Goal: Task Accomplishment & Management: Manage account settings

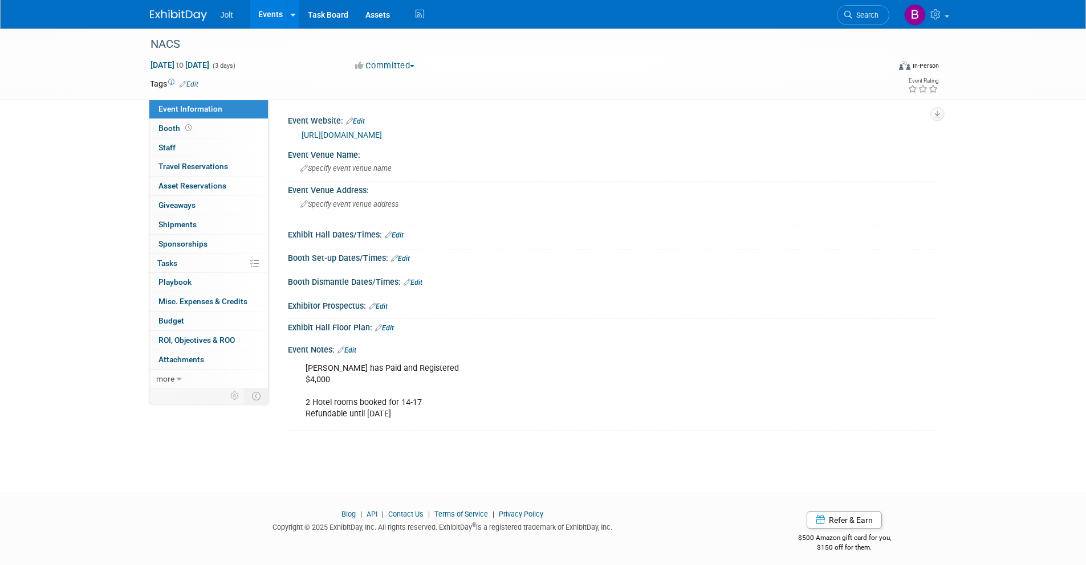
click at [168, 16] on img at bounding box center [178, 15] width 57 height 11
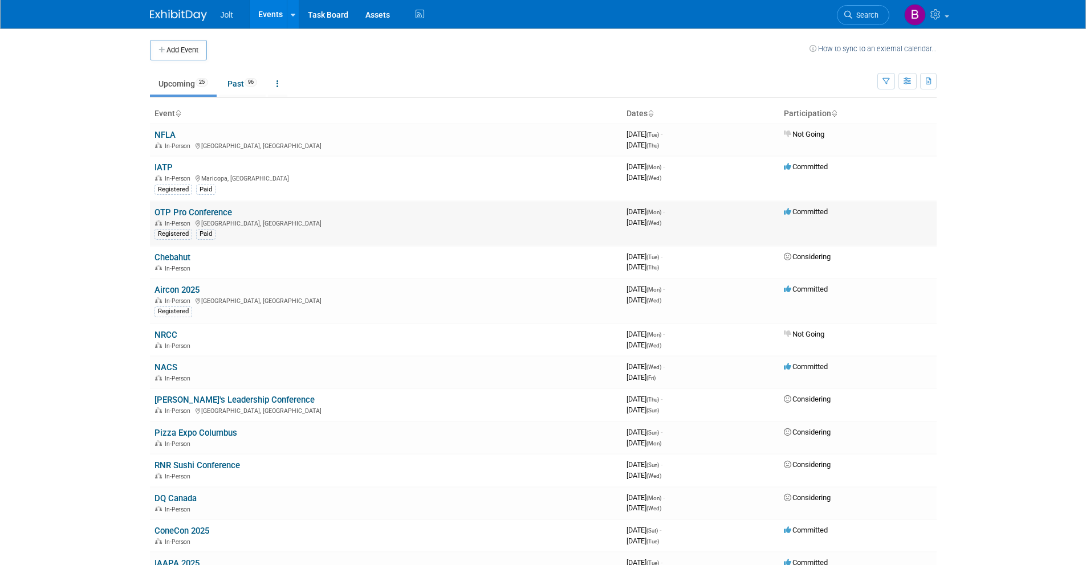
click at [205, 212] on link "OTP Pro Conference" at bounding box center [193, 212] width 78 height 10
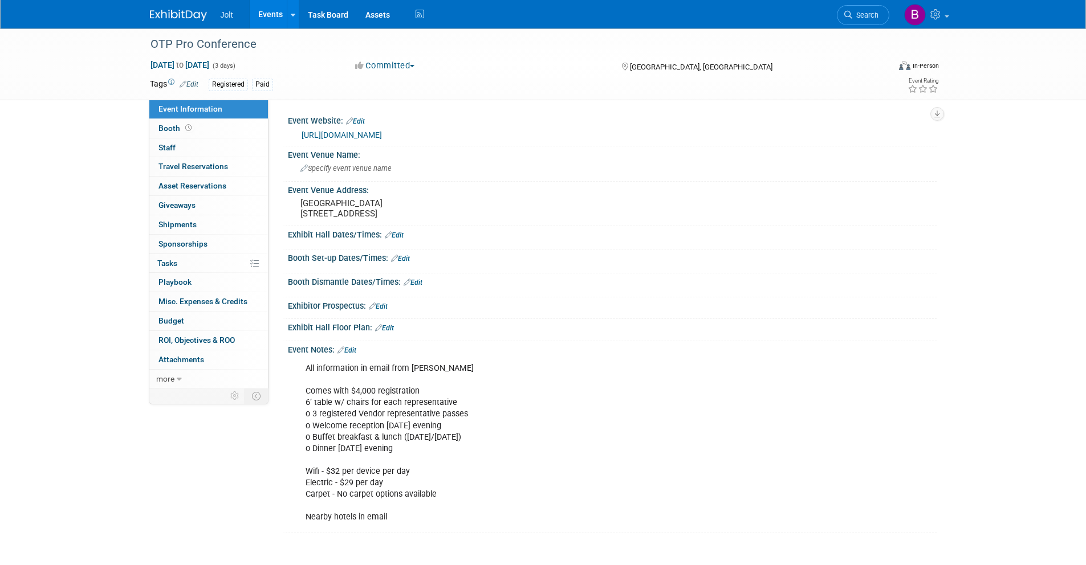
click at [185, 16] on img at bounding box center [178, 15] width 57 height 11
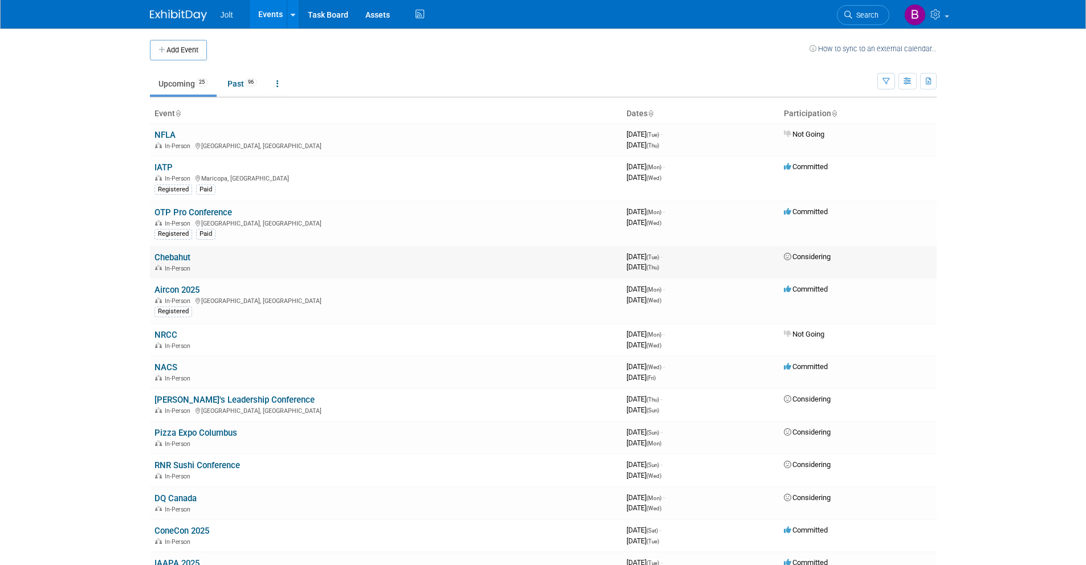
click at [185, 257] on link "Chebahut" at bounding box center [172, 257] width 36 height 10
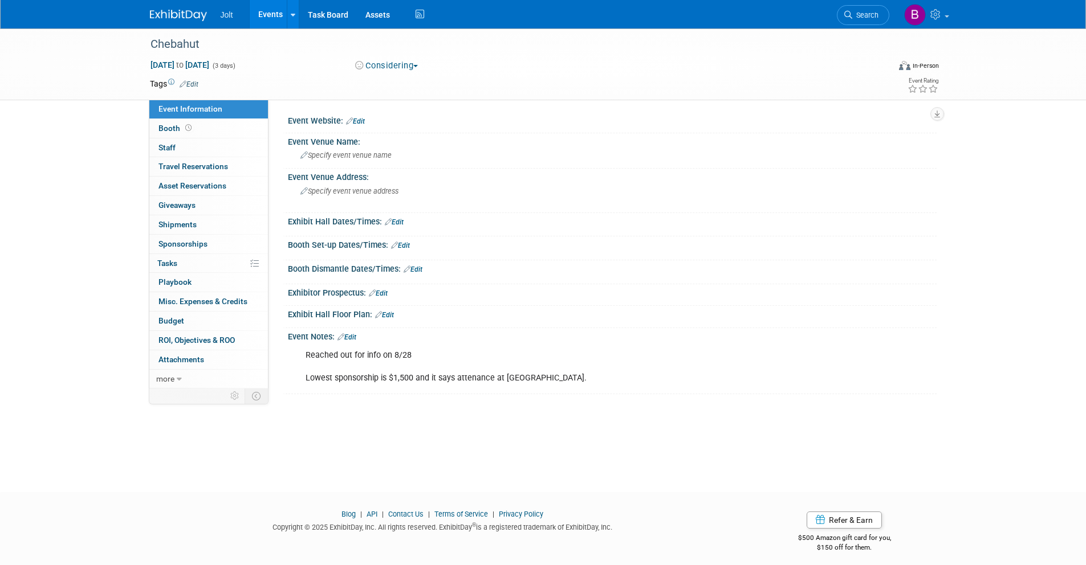
click at [174, 15] on img at bounding box center [178, 15] width 57 height 11
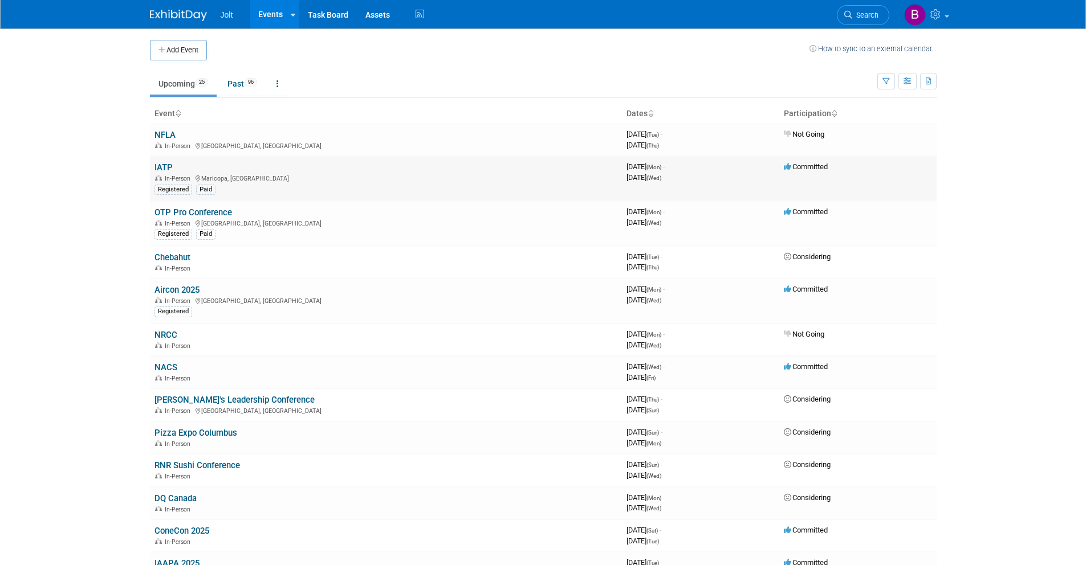
click at [170, 169] on link "IATP" at bounding box center [163, 167] width 18 height 10
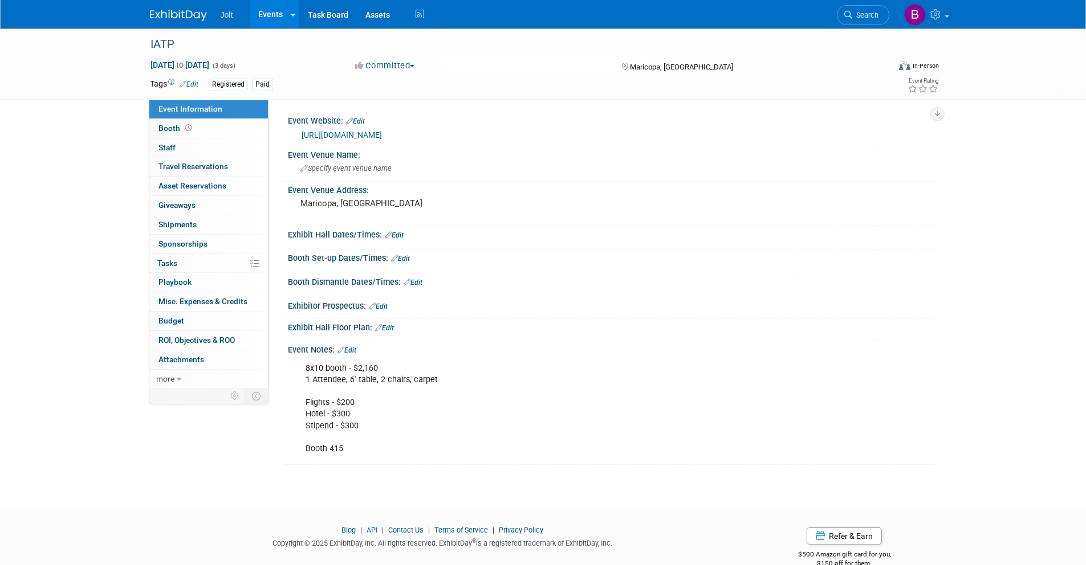
click at [353, 351] on link "Edit" at bounding box center [346, 351] width 19 height 8
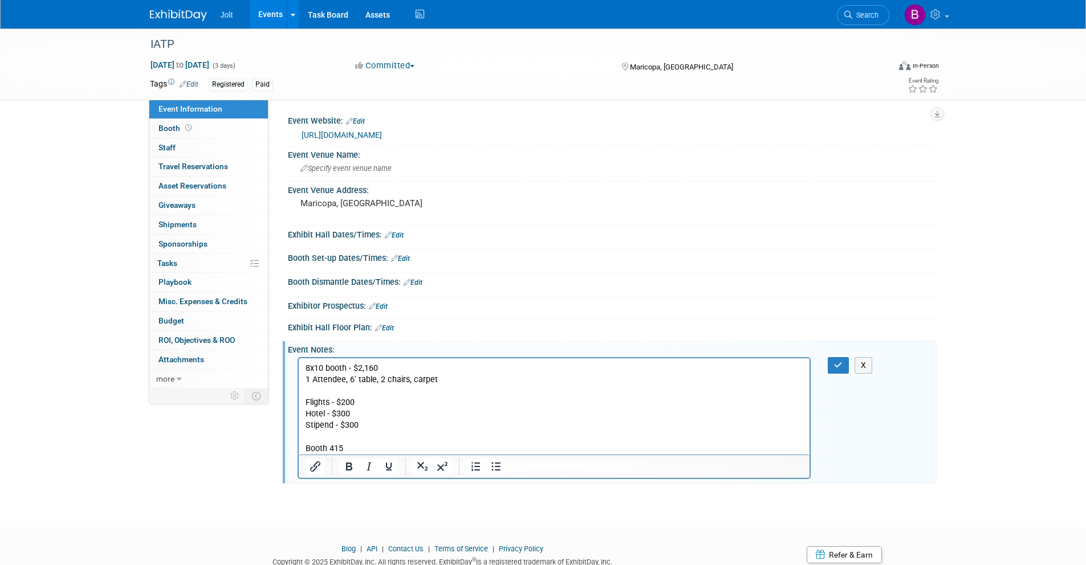
click at [354, 446] on p "8x10 booth - $2,160 1 Attendee, 6' table, 2 chairs, carpet Flights - $200 Hotel…" at bounding box center [554, 409] width 498 height 92
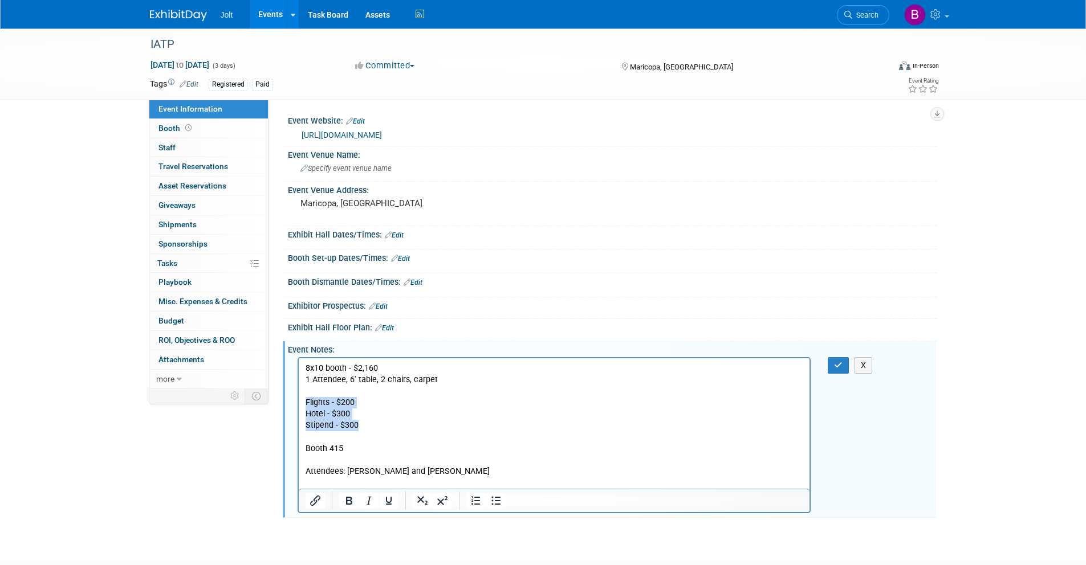
drag, startPoint x: 306, startPoint y: 401, endPoint x: 357, endPoint y: 429, distance: 57.6
click at [357, 429] on p "8x10 booth - $2,160 1 Attendee, 6' table, 2 chairs, carpet Flights - $200 Hotel…" at bounding box center [554, 409] width 498 height 92
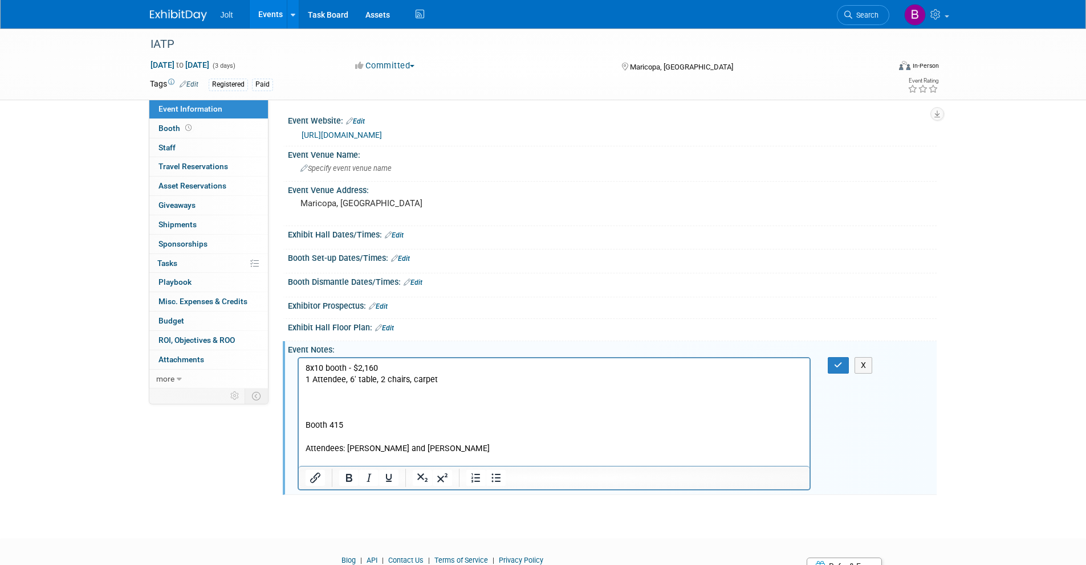
click at [312, 414] on p "8x10 booth - $2,160 1 Attendee, 6' table, 2 chairs, carpet Booth 415" at bounding box center [554, 397] width 498 height 68
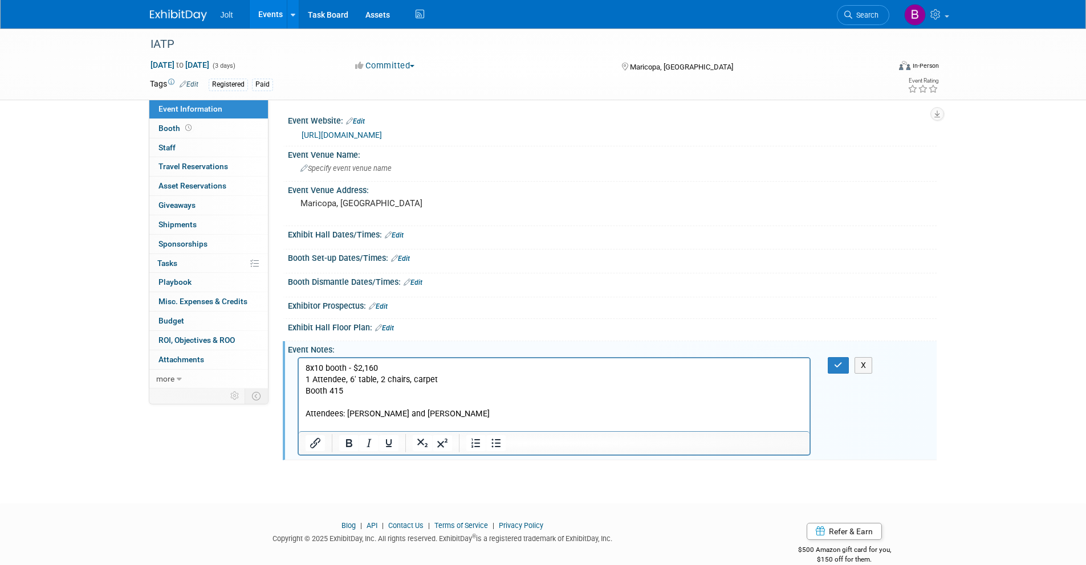
click at [306, 393] on p "8x10 booth - $2,160 1 Attendee, 6' table, 2 chairs, carpet Booth 415" at bounding box center [554, 380] width 498 height 34
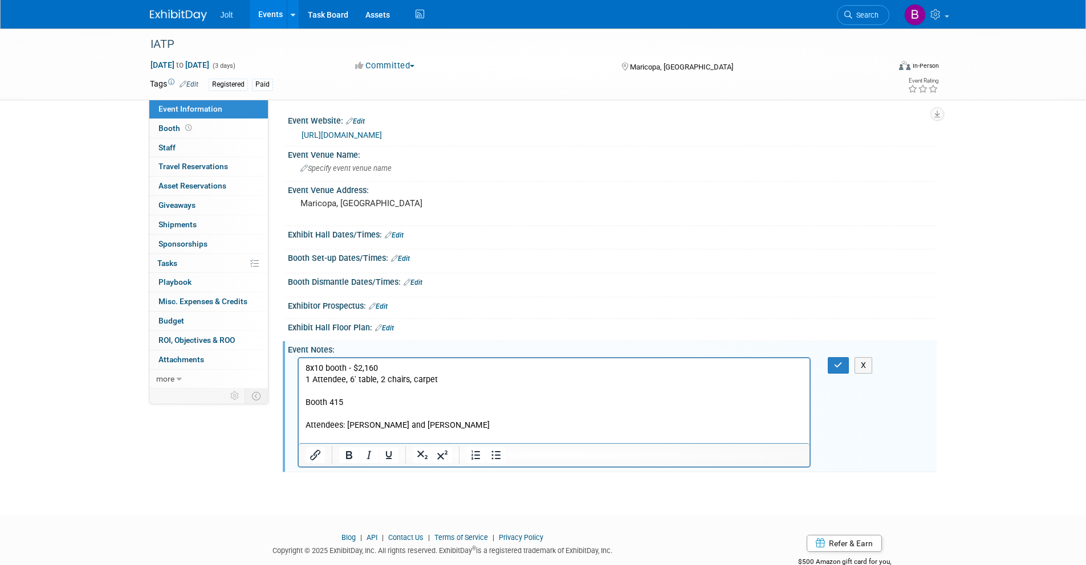
click at [325, 404] on p "Booth 415" at bounding box center [554, 402] width 498 height 11
click at [307, 428] on p "Attendees: Jason Allen and Kenan McEwan" at bounding box center [554, 425] width 498 height 11
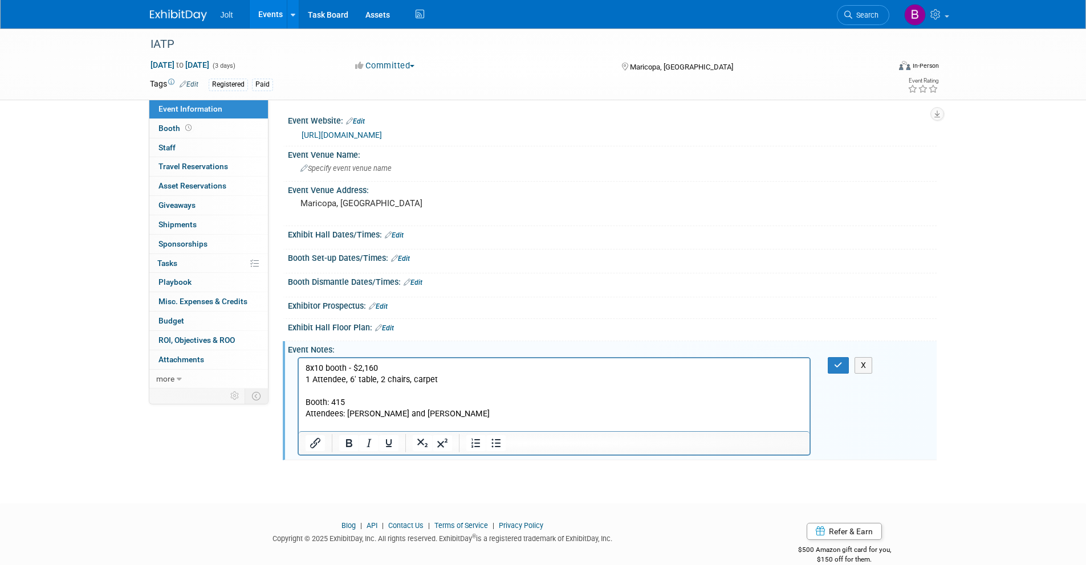
click at [467, 413] on p "Attendees: Jason Allen and Kenan McEwan" at bounding box center [554, 414] width 498 height 11
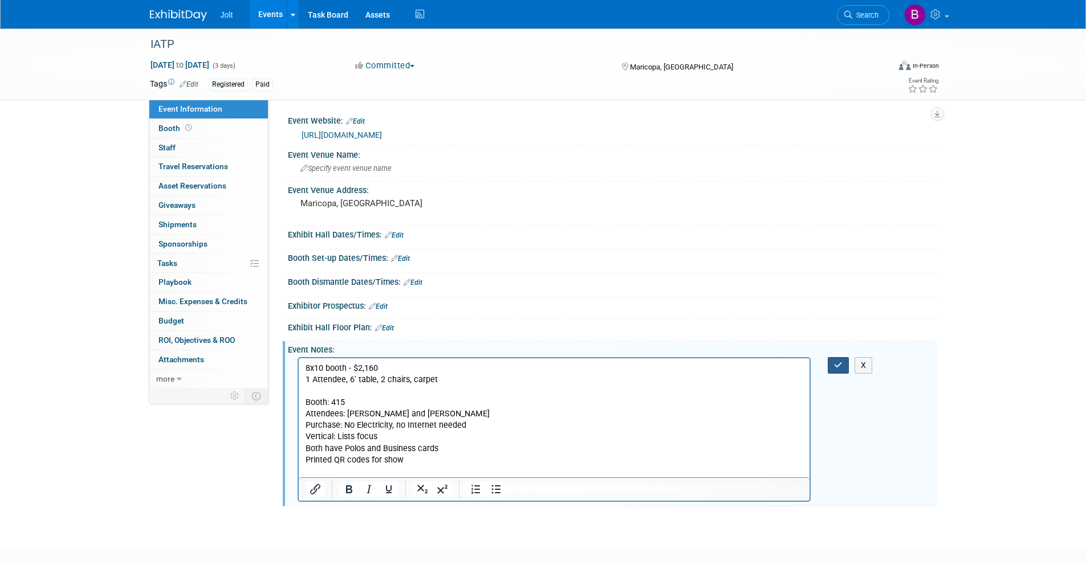
click at [838, 365] on icon "button" at bounding box center [838, 365] width 9 height 8
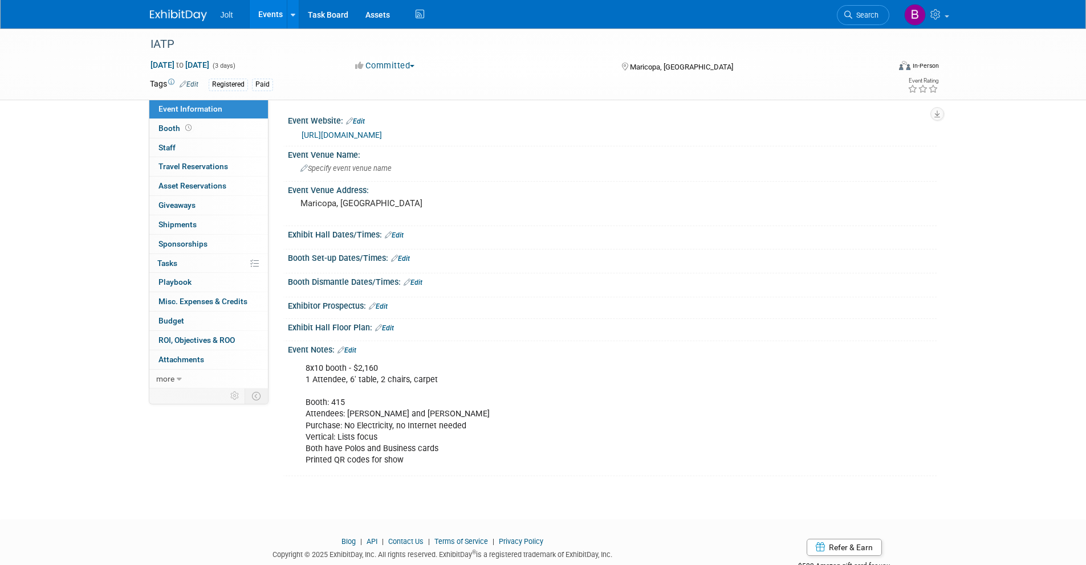
click at [178, 17] on img at bounding box center [178, 15] width 57 height 11
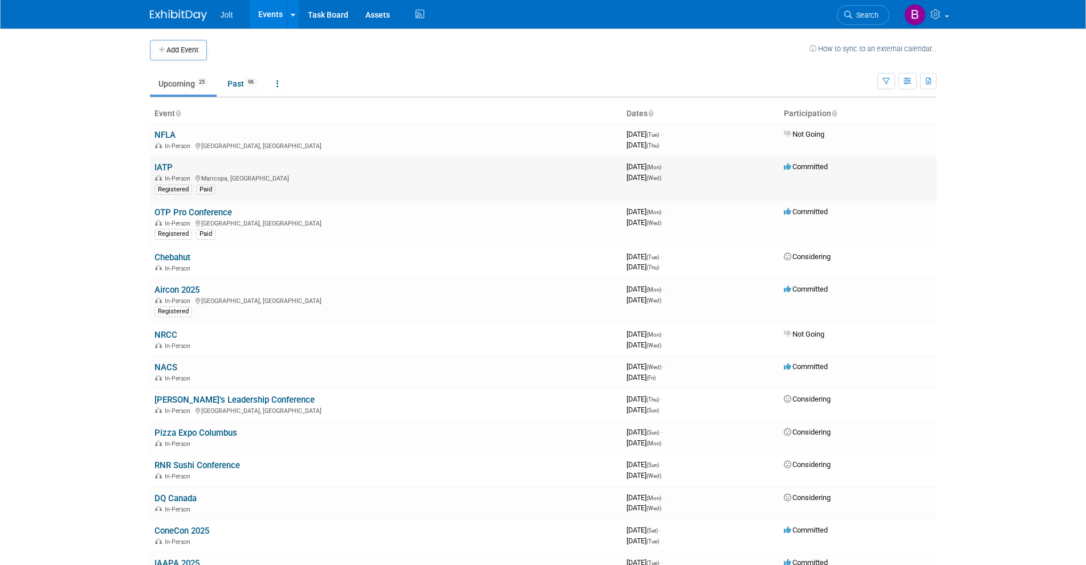
click at [166, 165] on link "IATP" at bounding box center [163, 167] width 18 height 10
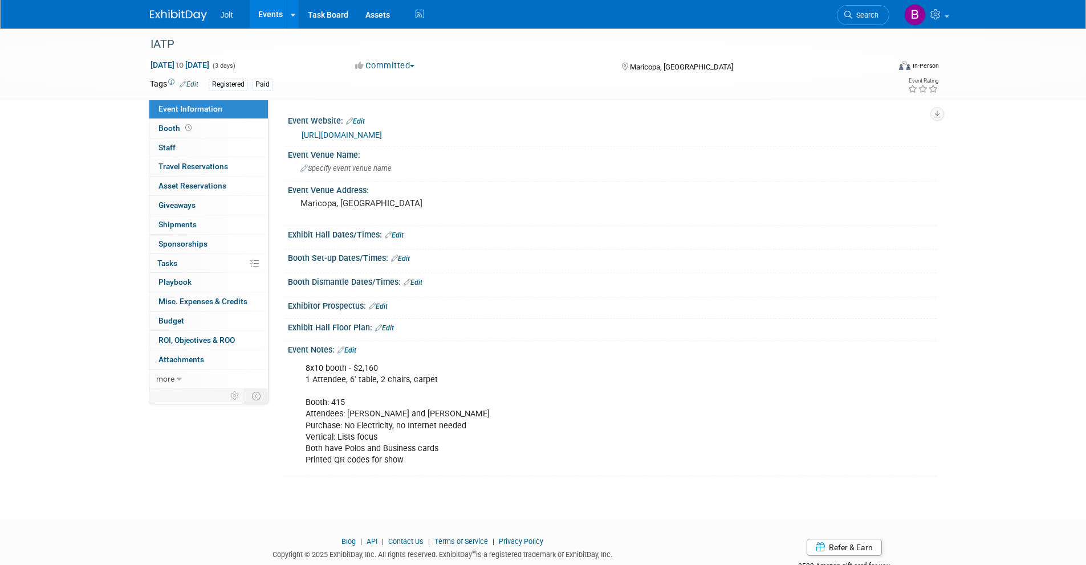
click at [356, 351] on link "Edit" at bounding box center [346, 351] width 19 height 8
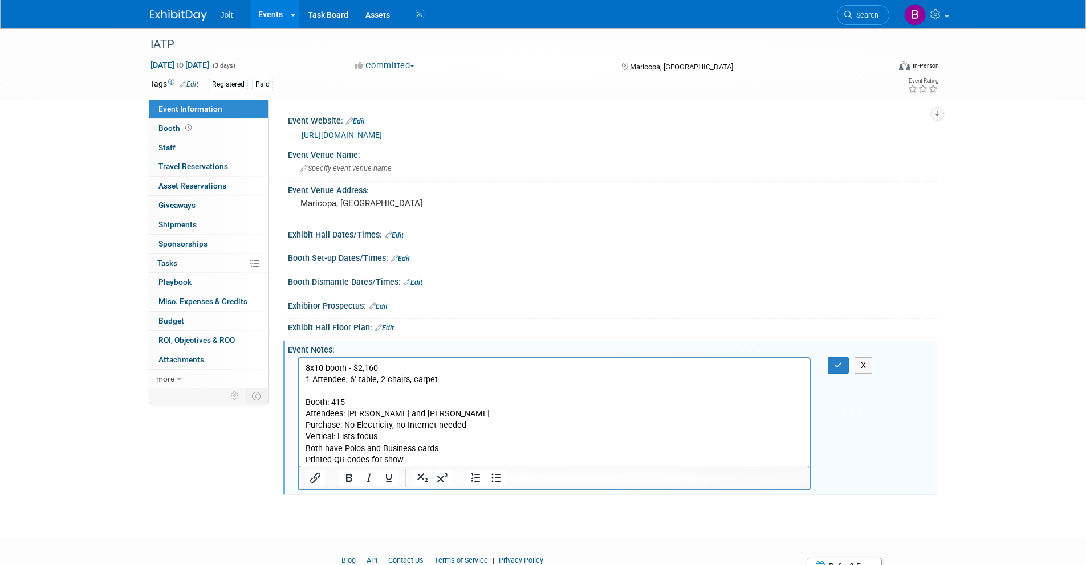
click at [420, 461] on p "8x10 booth - $2,160 1 Attendee, 6' table, 2 chairs, carpet Booth: 415 Attendees…" at bounding box center [554, 414] width 498 height 103
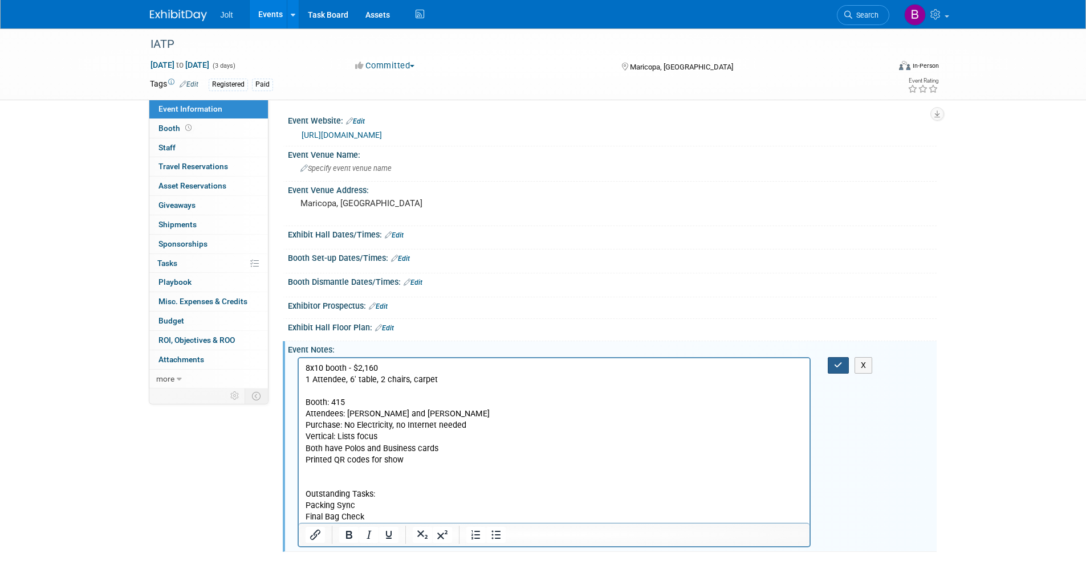
click at [838, 368] on icon "button" at bounding box center [838, 365] width 9 height 8
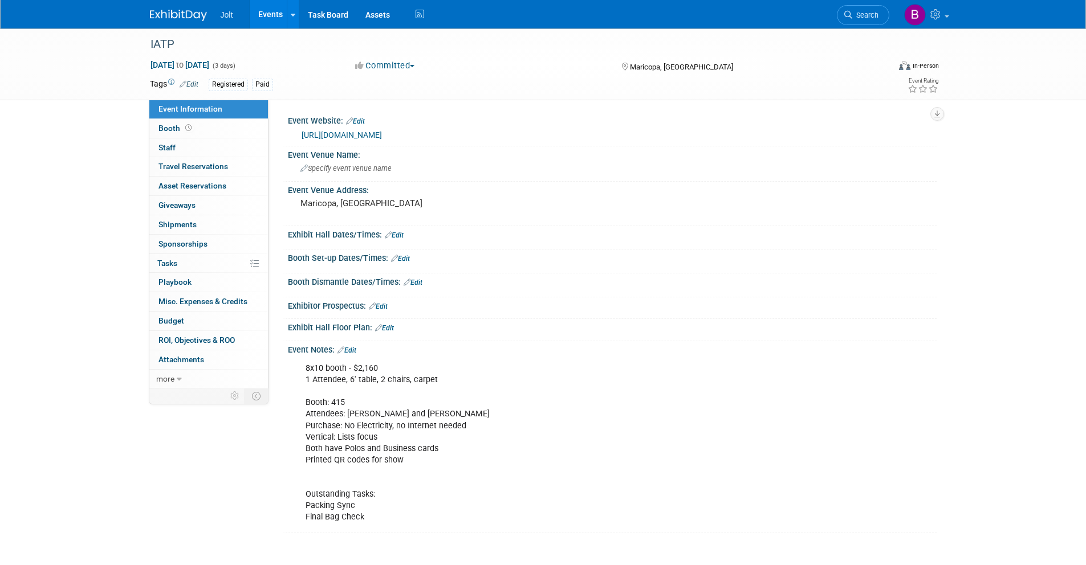
click at [170, 16] on img at bounding box center [178, 15] width 57 height 11
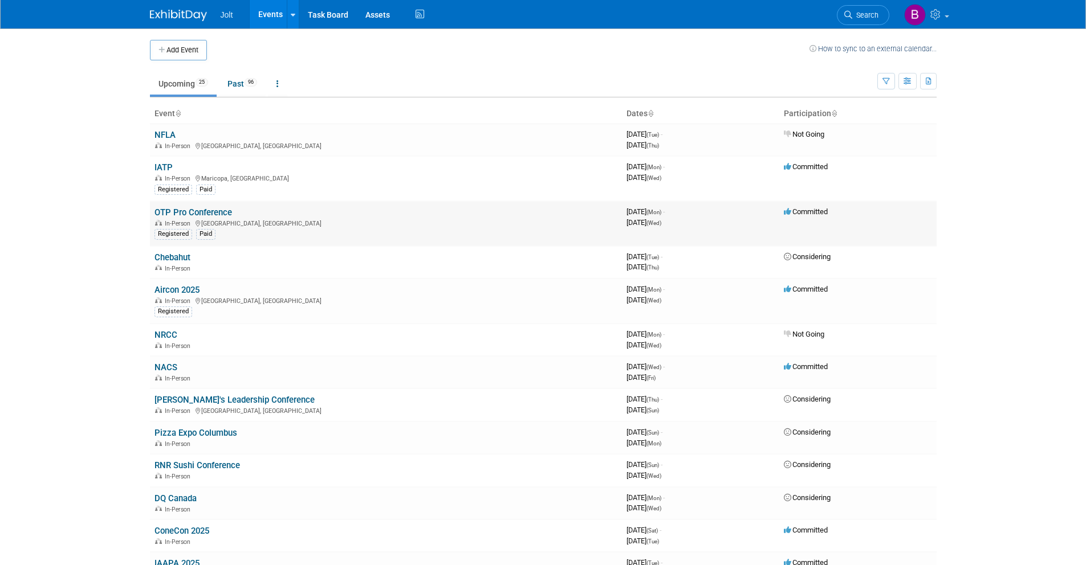
click at [189, 210] on link "OTP Pro Conference" at bounding box center [193, 212] width 78 height 10
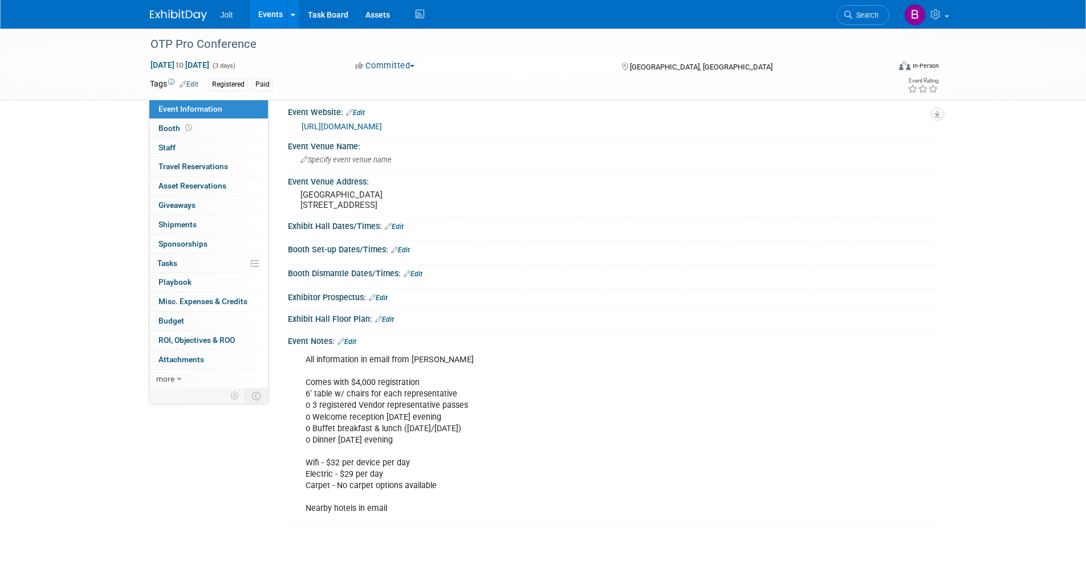
scroll to position [101, 0]
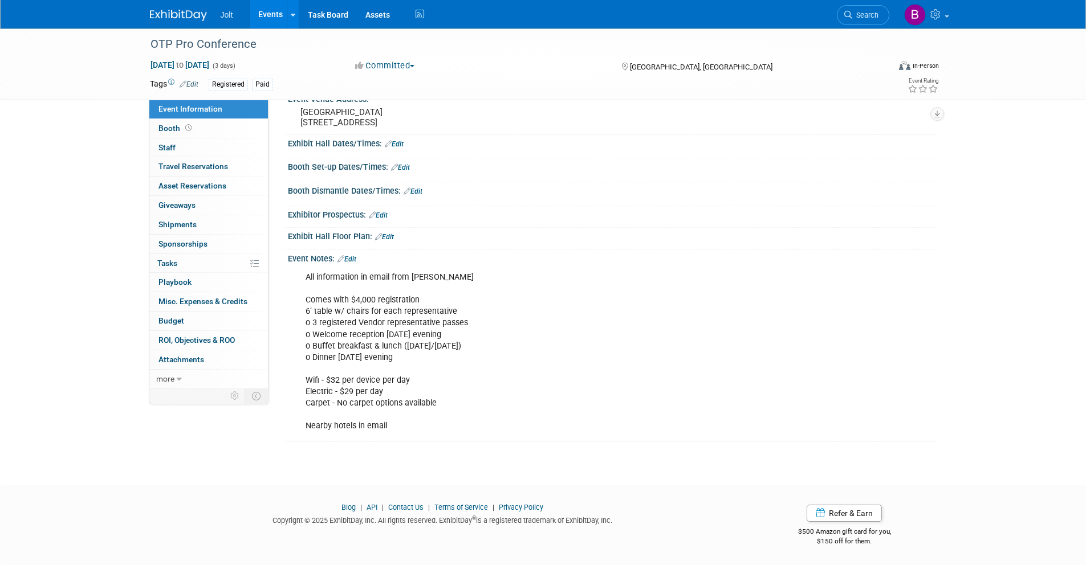
click at [350, 260] on link "Edit" at bounding box center [346, 259] width 19 height 8
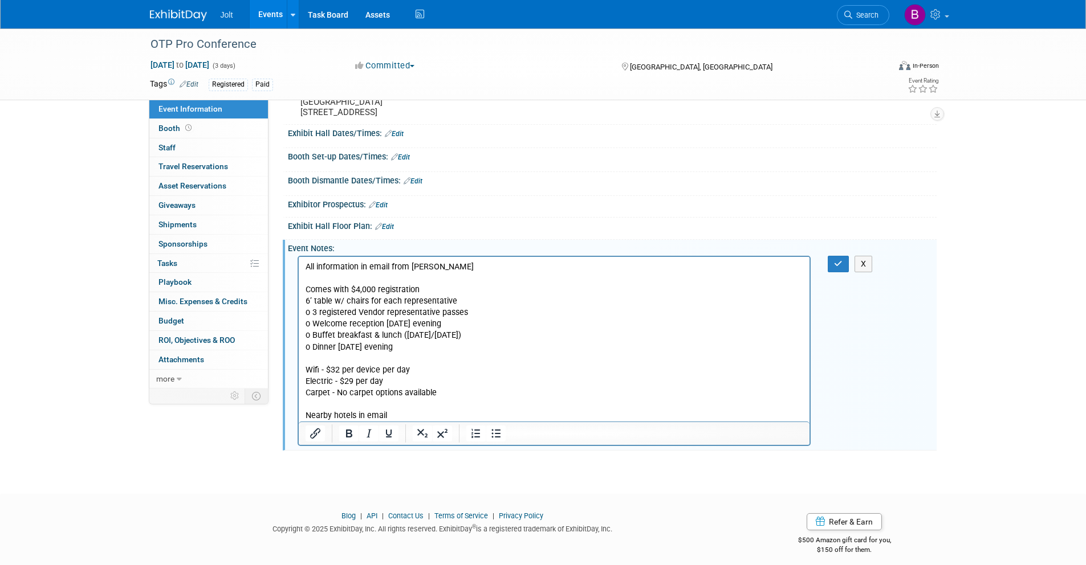
scroll to position [0, 0]
click at [412, 417] on p "All information in email from Josh Jones Comes with $4,000 registration 6’ tabl…" at bounding box center [554, 342] width 498 height 160
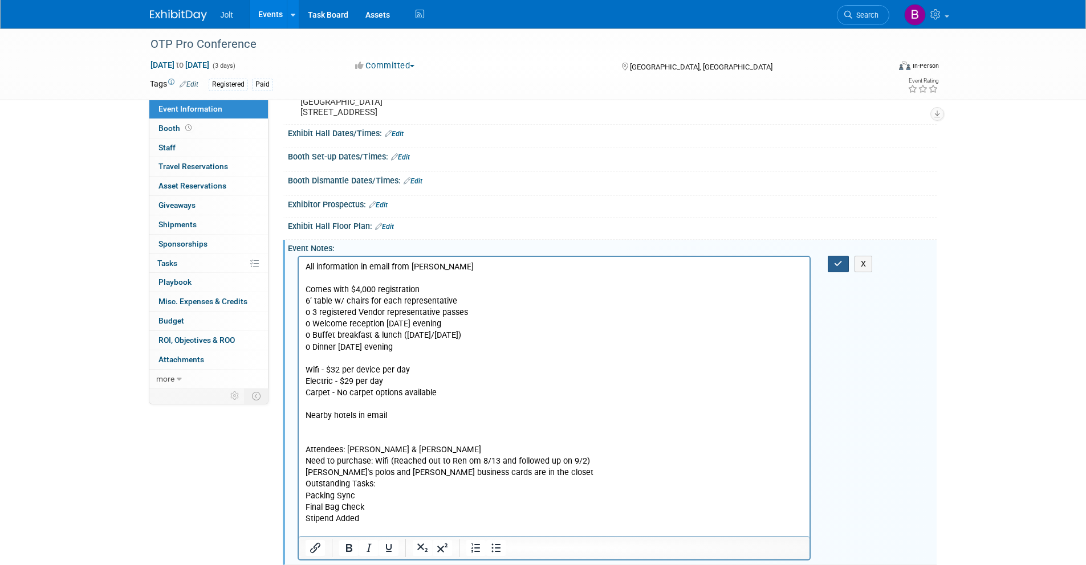
click at [837, 272] on button "button" at bounding box center [838, 264] width 21 height 17
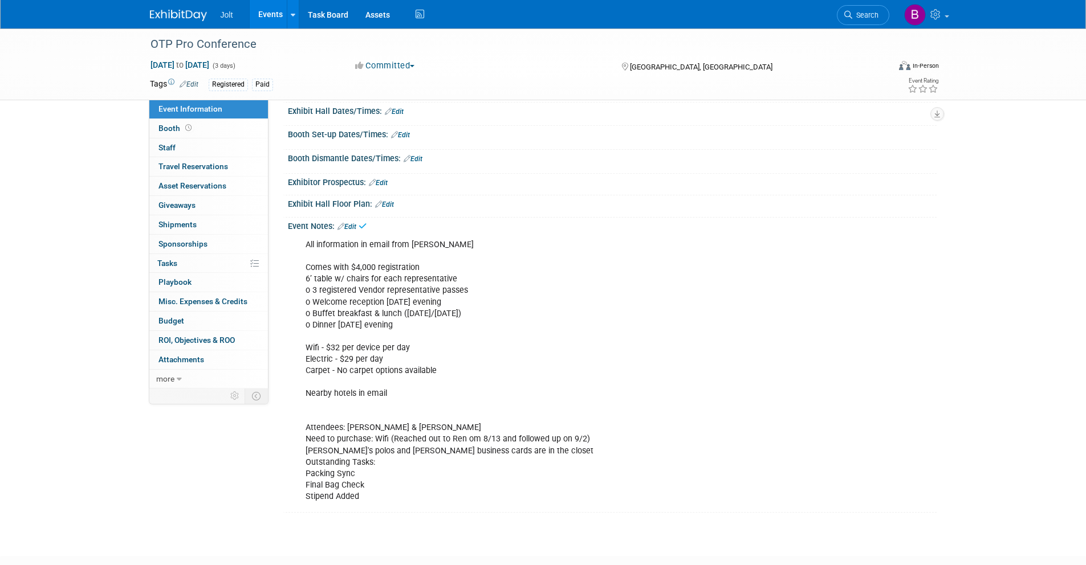
scroll to position [205, 0]
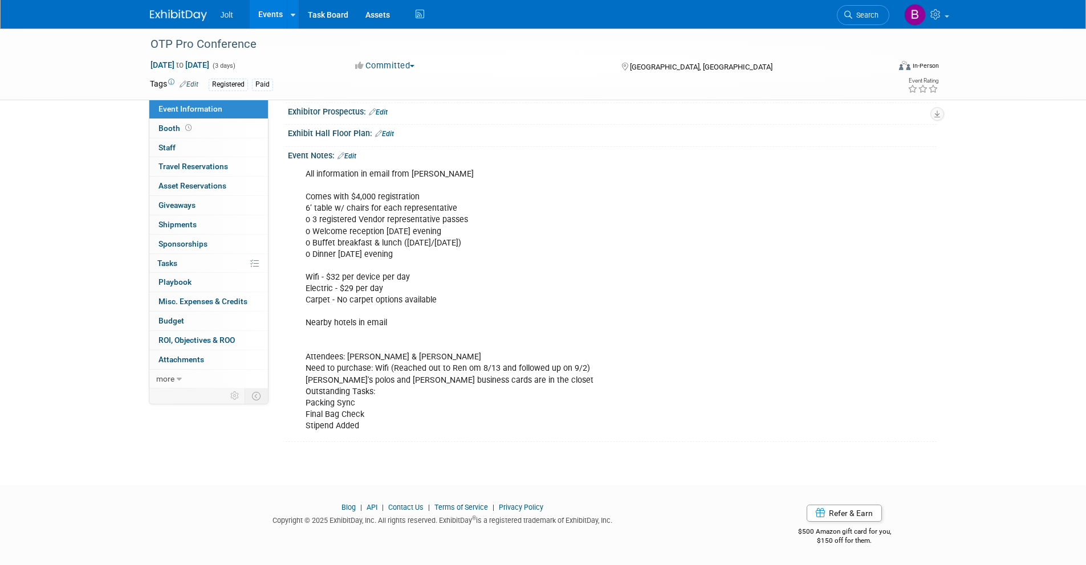
click at [350, 157] on link "Edit" at bounding box center [346, 156] width 19 height 8
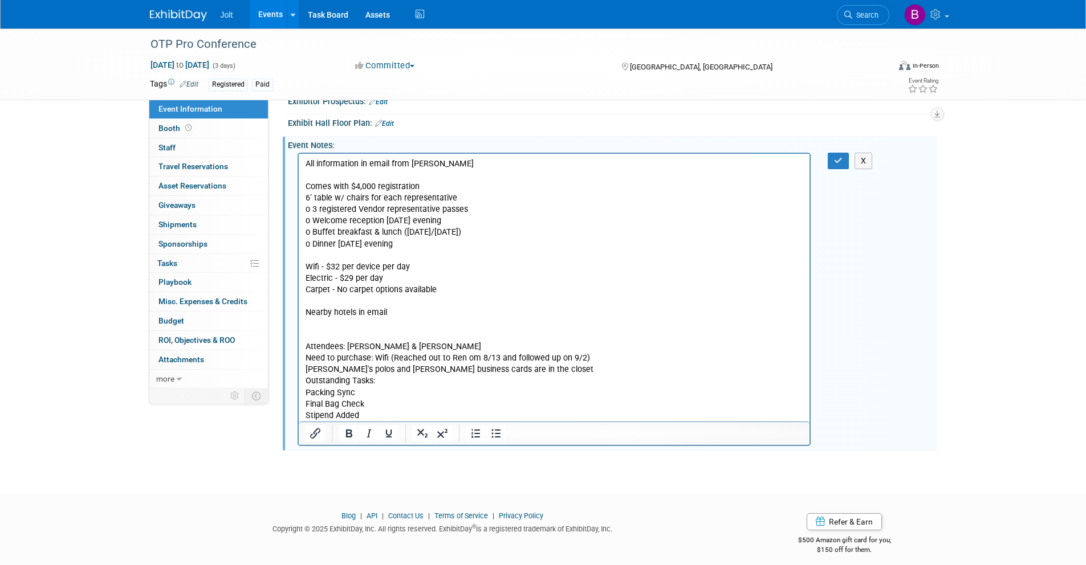
scroll to position [0, 0]
click at [309, 337] on p "All information in email from Josh Jones Comes with $4,000 registration 6’ tabl…" at bounding box center [554, 289] width 498 height 263
click at [836, 165] on icon "button" at bounding box center [838, 161] width 9 height 8
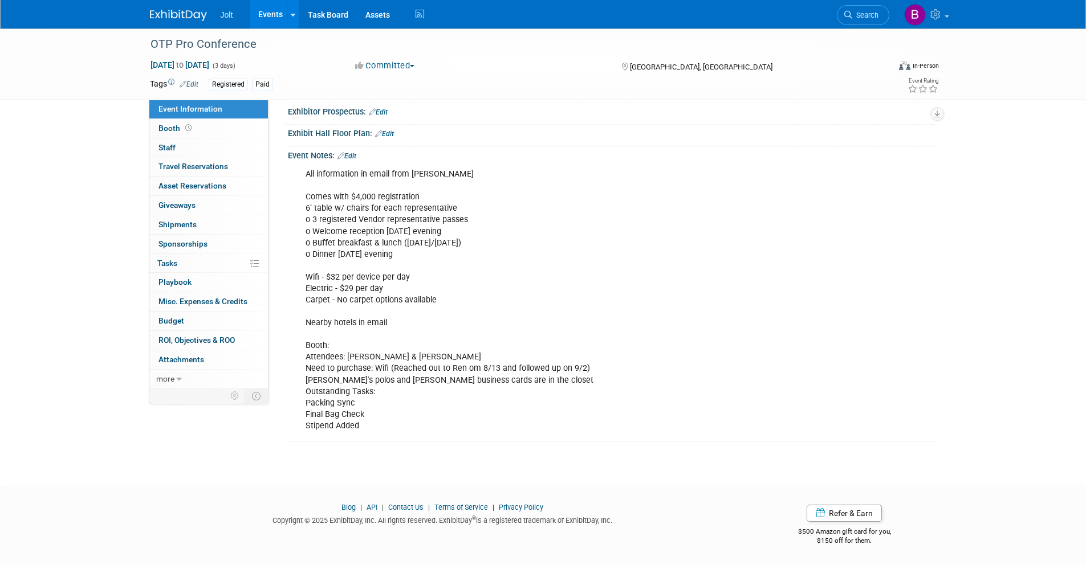
click at [163, 22] on div "Jolt Events Add Event Bulk Upload Events Shareable Event Boards Recently Viewed…" at bounding box center [543, 14] width 786 height 28
click at [165, 17] on img at bounding box center [178, 15] width 57 height 11
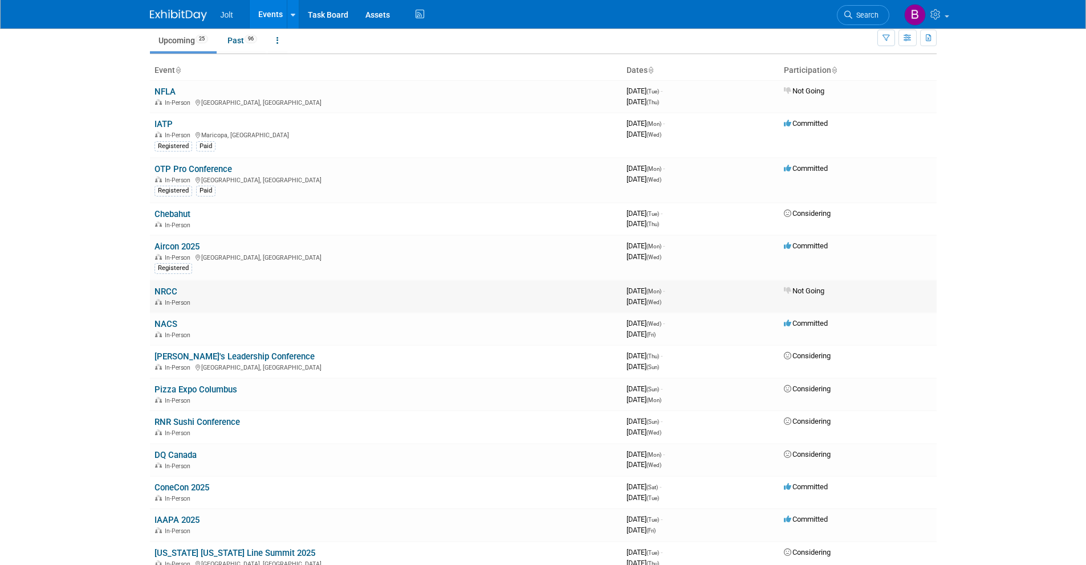
scroll to position [58, 0]
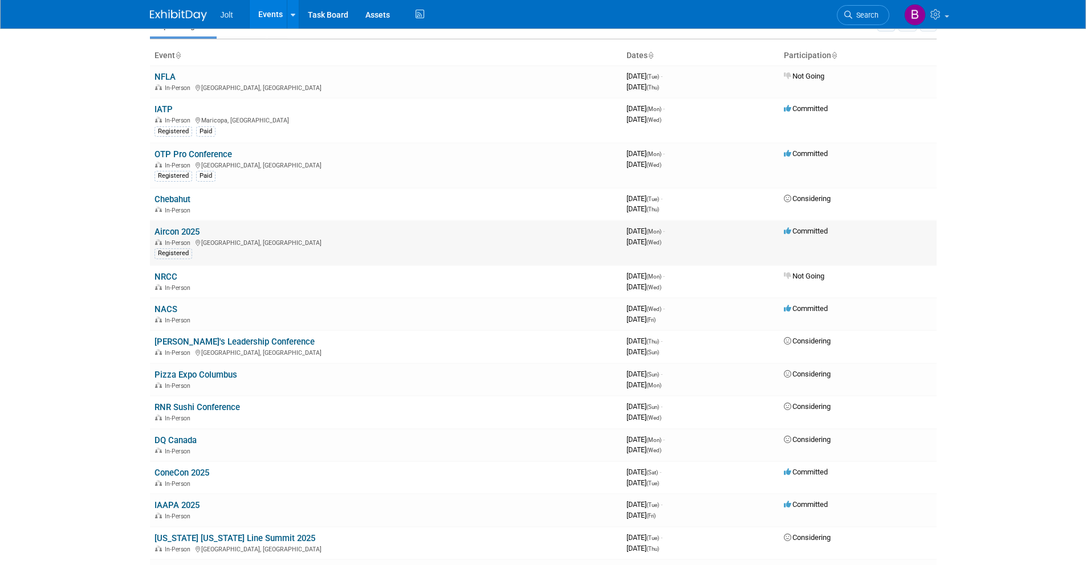
click at [195, 232] on link "Aircon 2025" at bounding box center [176, 232] width 45 height 10
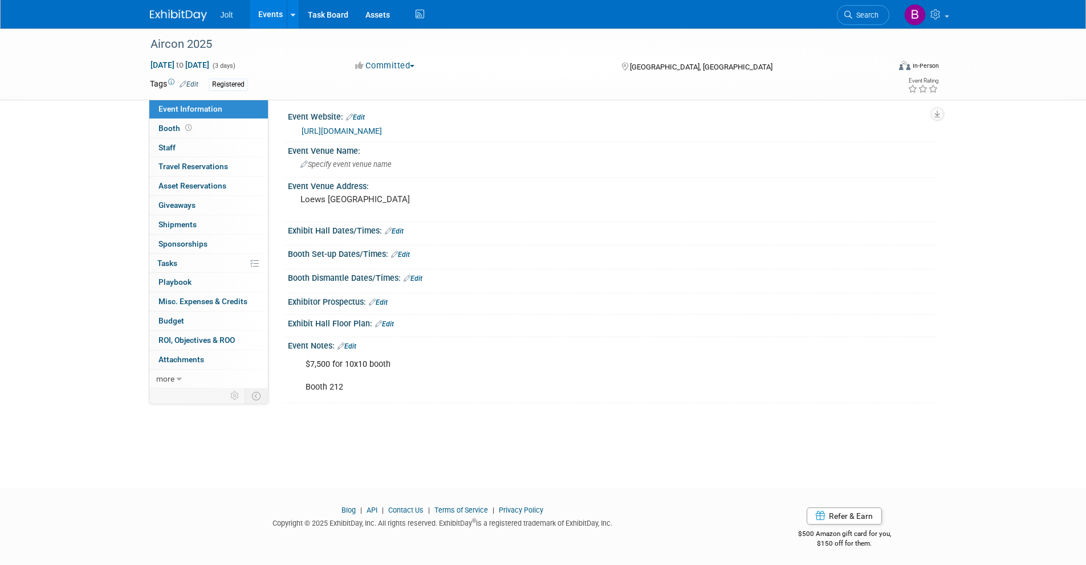
scroll to position [7, 0]
click at [353, 343] on link "Edit" at bounding box center [346, 344] width 19 height 8
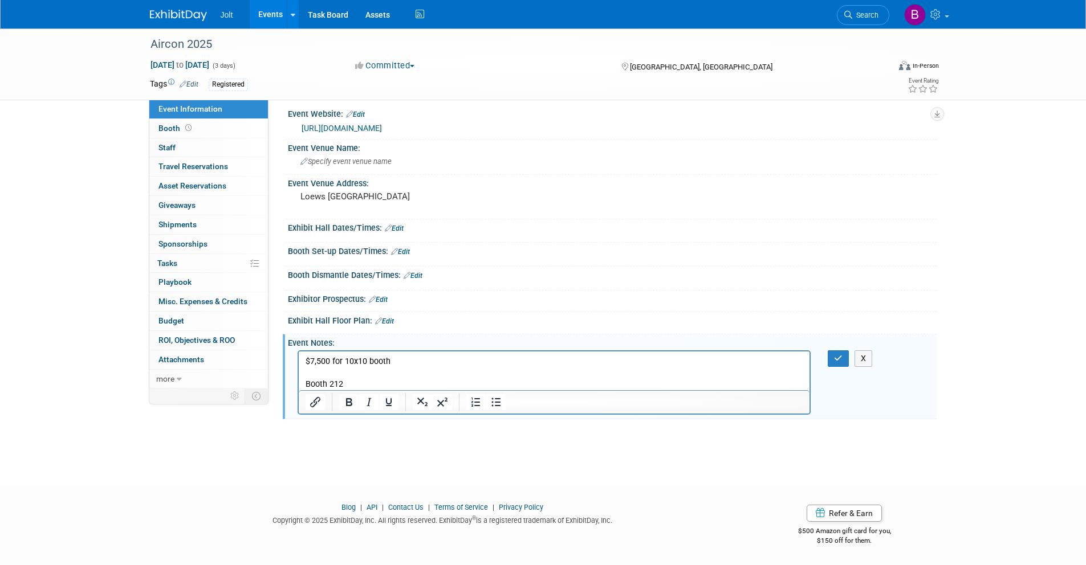
scroll to position [0, 0]
click at [328, 384] on p "$7,500 for 10x10 booth Booth 212" at bounding box center [554, 373] width 498 height 34
click at [351, 386] on p "$7,500 for 10x10 booth Booth: 212" at bounding box center [554, 373] width 498 height 34
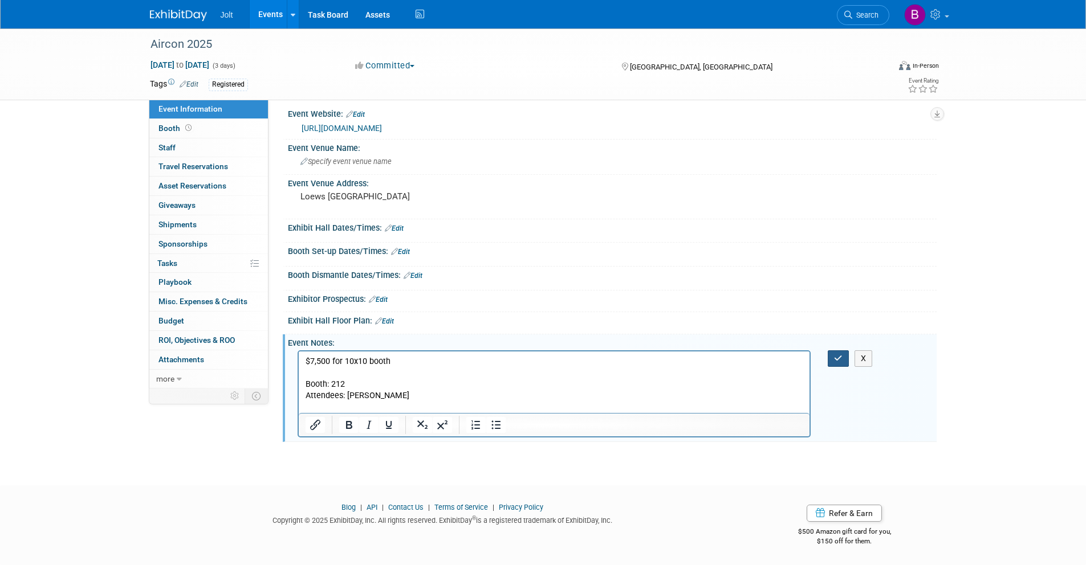
click at [830, 362] on button "button" at bounding box center [838, 359] width 21 height 17
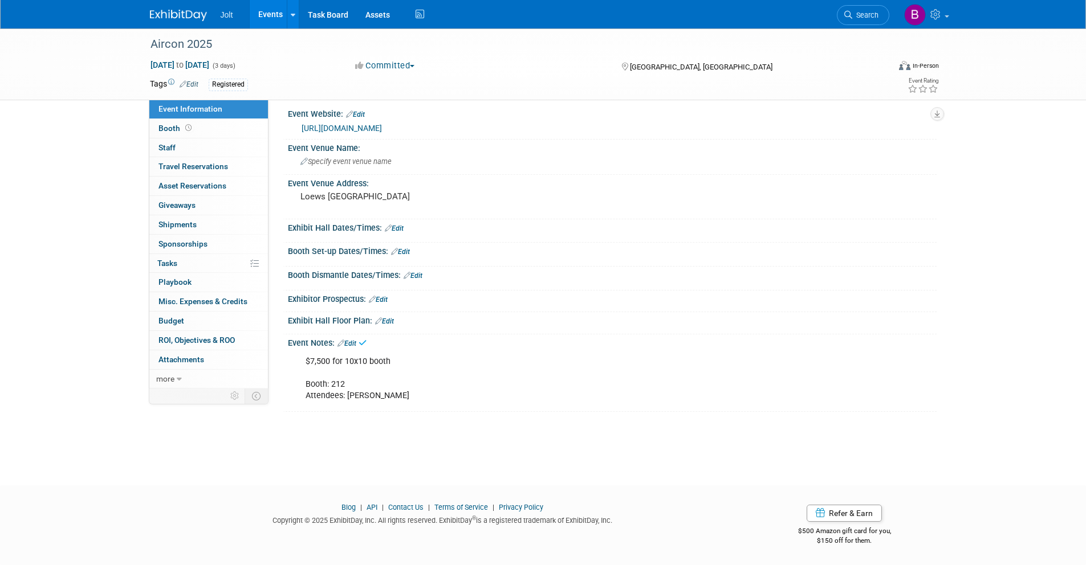
click at [191, 10] on img at bounding box center [178, 15] width 57 height 11
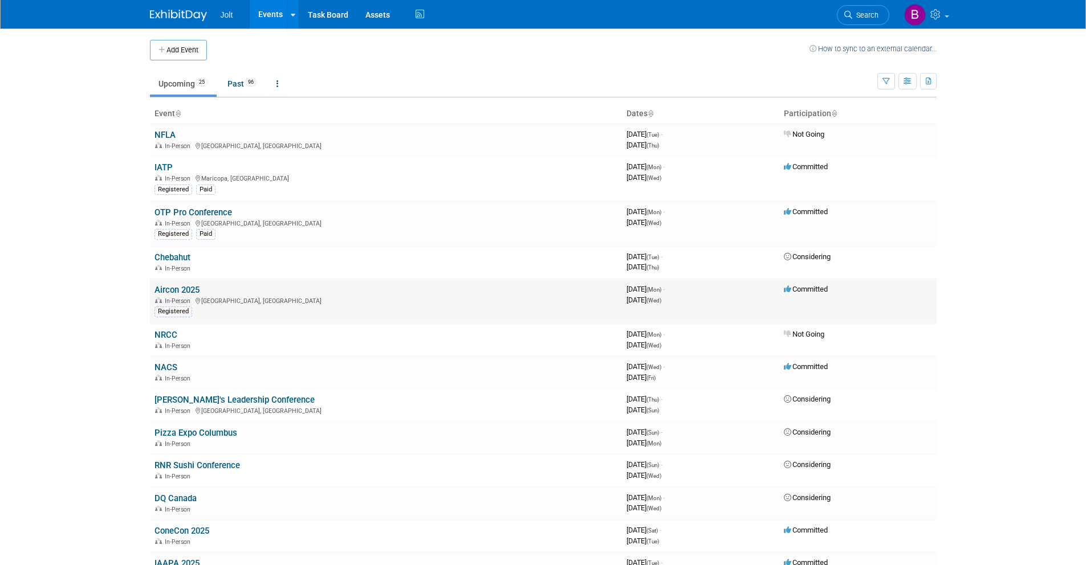
click at [176, 287] on link "Aircon 2025" at bounding box center [176, 290] width 45 height 10
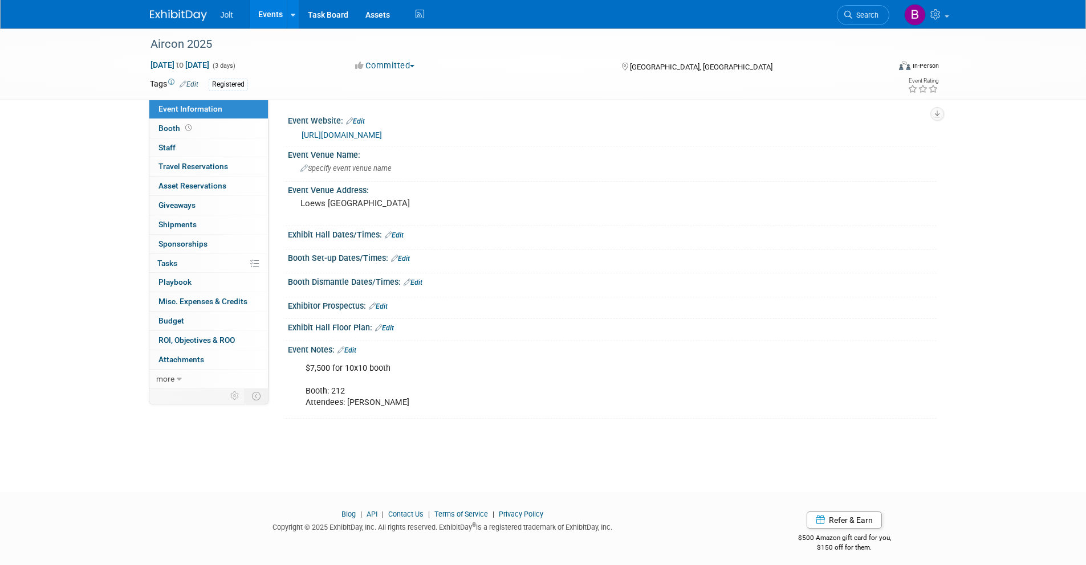
click at [356, 348] on link "Edit" at bounding box center [346, 351] width 19 height 8
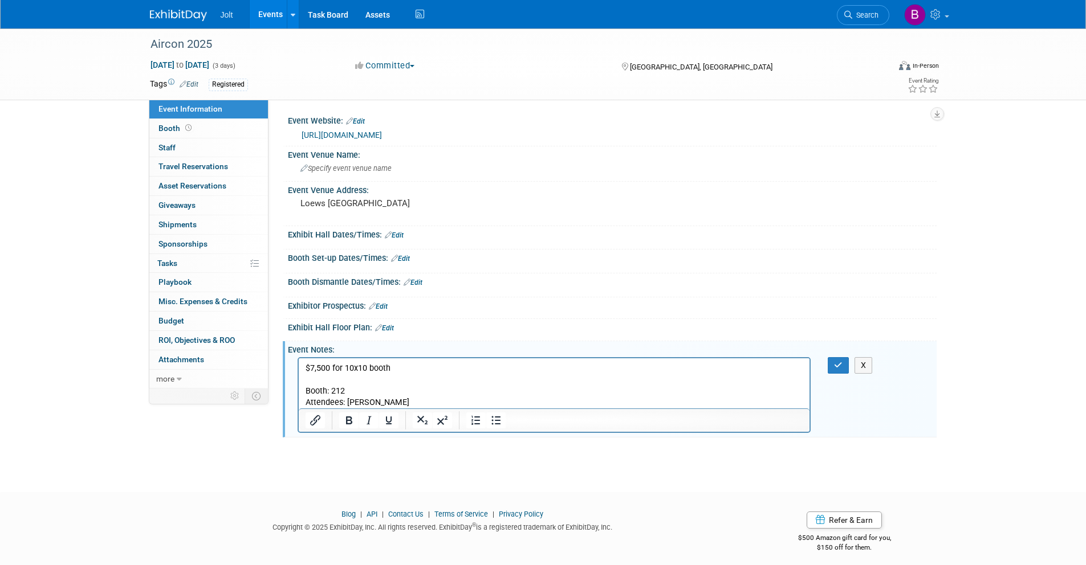
click at [418, 406] on p "$7,500 for 10x10 booth Booth: 212 Attendees: [PERSON_NAME]" at bounding box center [554, 386] width 498 height 46
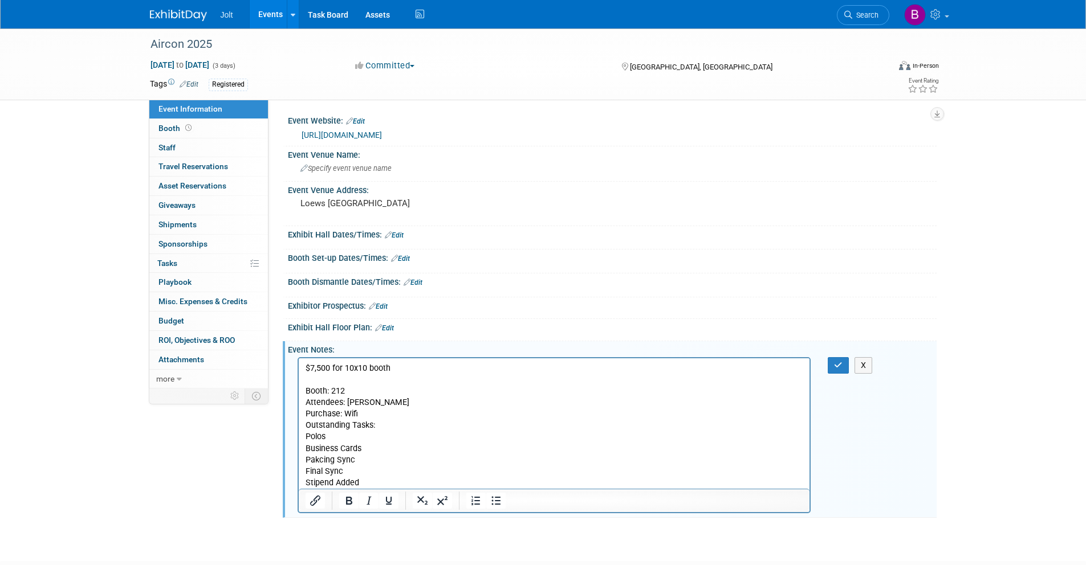
click at [820, 356] on div "$7,500 for 10x10 booth Booth: 212 Attendees: Ethan Clements X" at bounding box center [611, 357] width 634 height 6
click at [834, 362] on icon "button" at bounding box center [838, 365] width 9 height 8
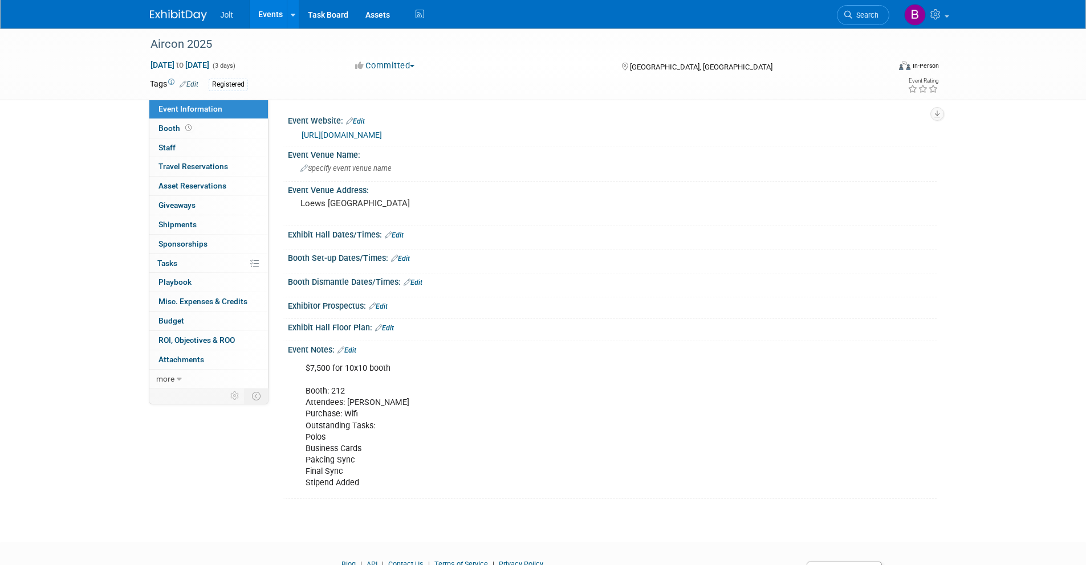
click at [356, 350] on link "Edit" at bounding box center [346, 351] width 19 height 8
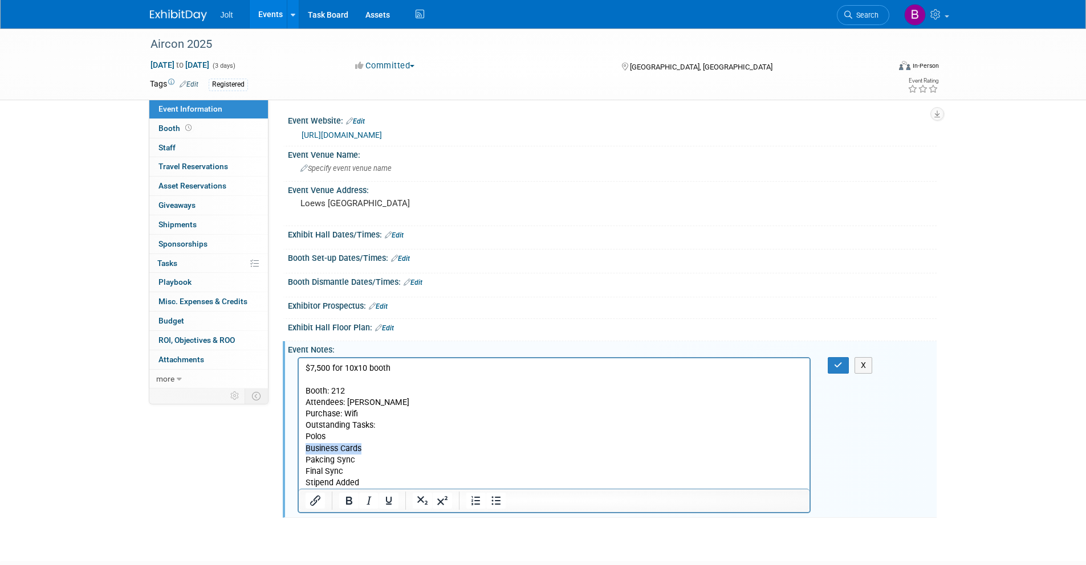
drag, startPoint x: 365, startPoint y: 449, endPoint x: 305, endPoint y: 449, distance: 59.8
click at [305, 449] on p "$7,500 for 10x10 booth Booth: 212 Attendees: Ethan Clements Purchase: Wifi Outs…" at bounding box center [554, 426] width 498 height 126
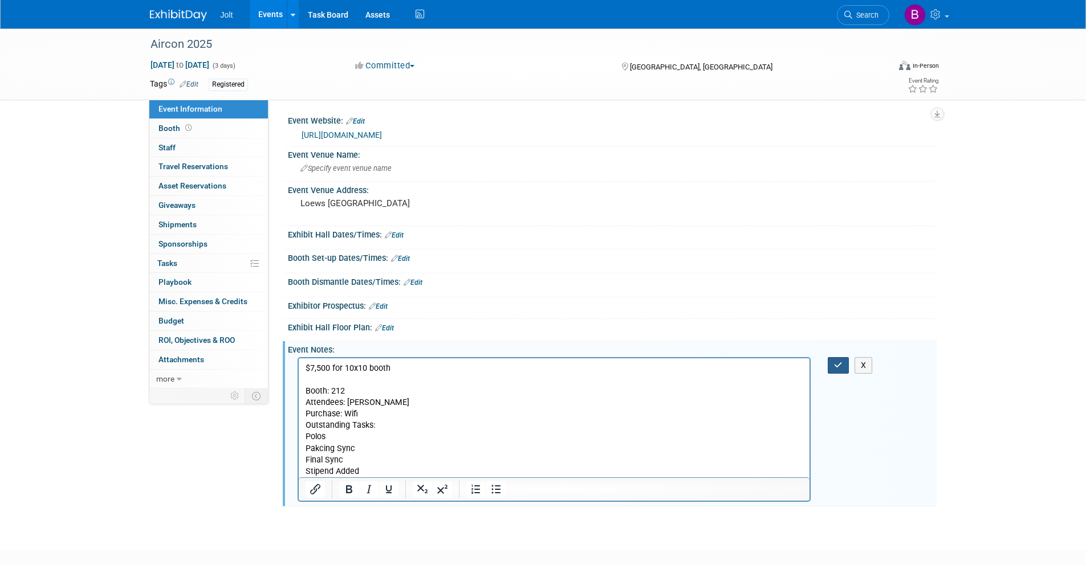
click at [832, 367] on button "button" at bounding box center [838, 365] width 21 height 17
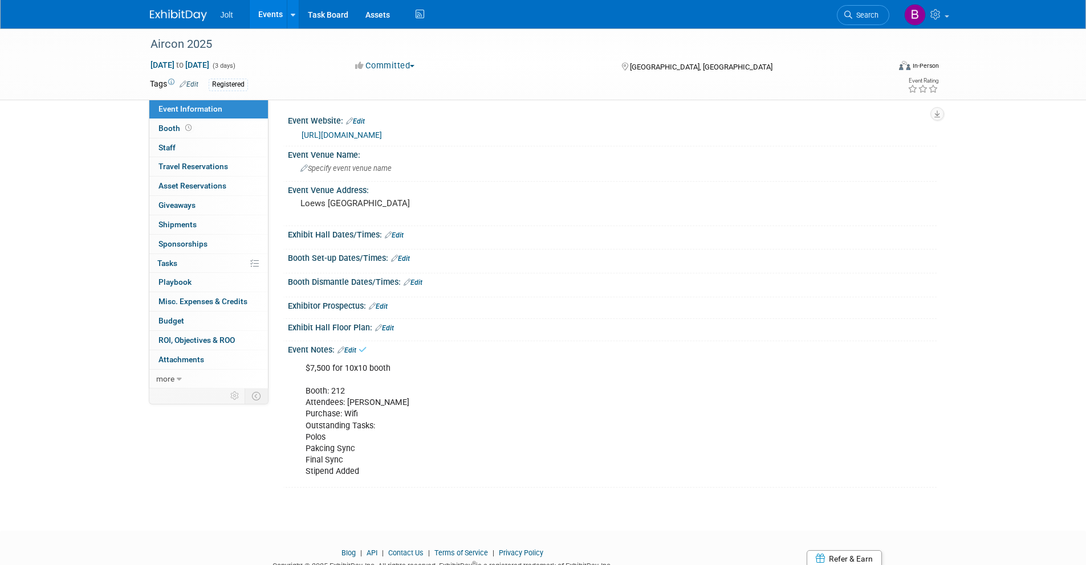
click at [169, 14] on img at bounding box center [178, 15] width 57 height 11
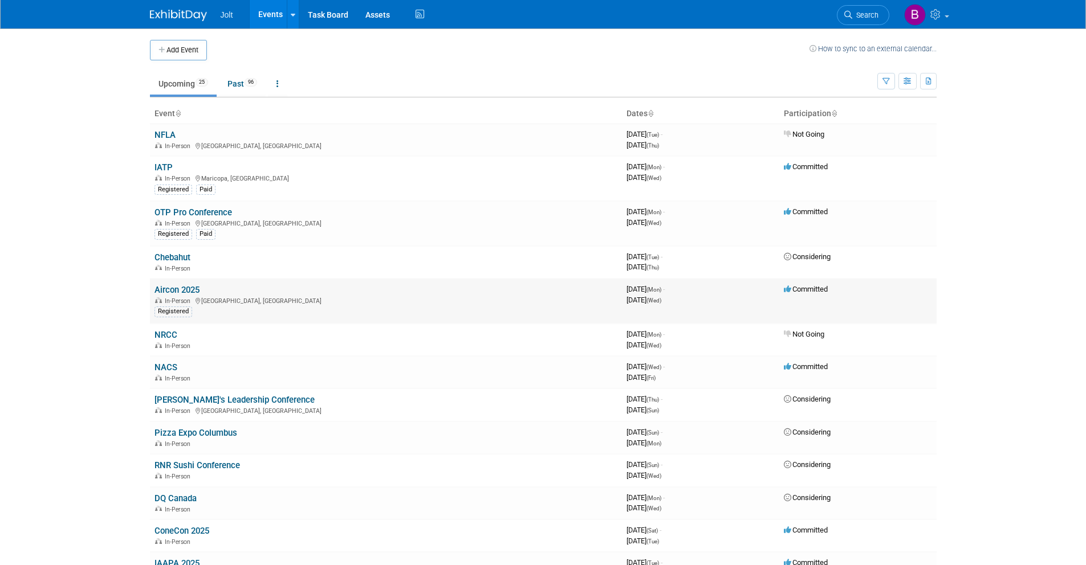
click at [187, 290] on link "Aircon 2025" at bounding box center [176, 290] width 45 height 10
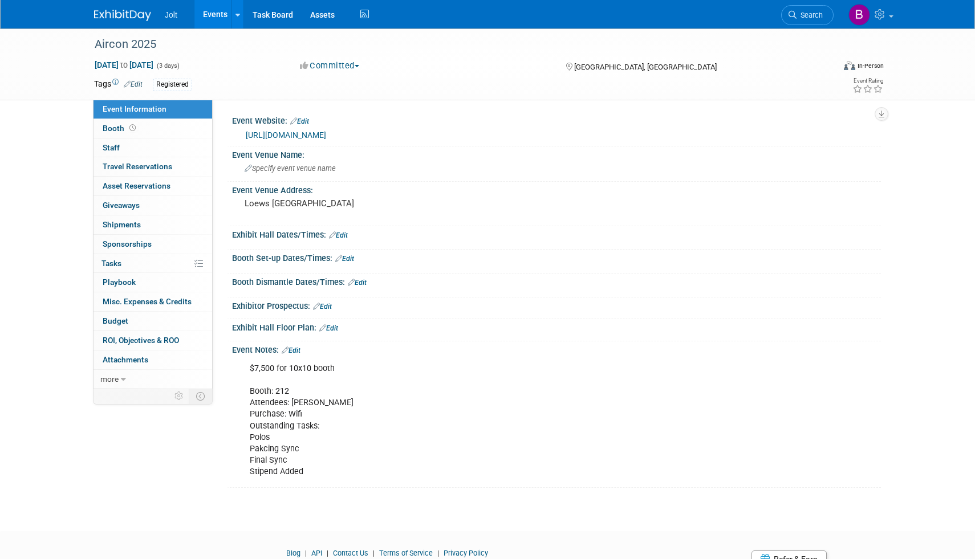
click at [144, 22] on div "Jolt Events Add Event Bulk Upload Events Shareable Event Boards Recently Viewed…" at bounding box center [487, 14] width 786 height 28
click at [143, 18] on img at bounding box center [122, 15] width 57 height 11
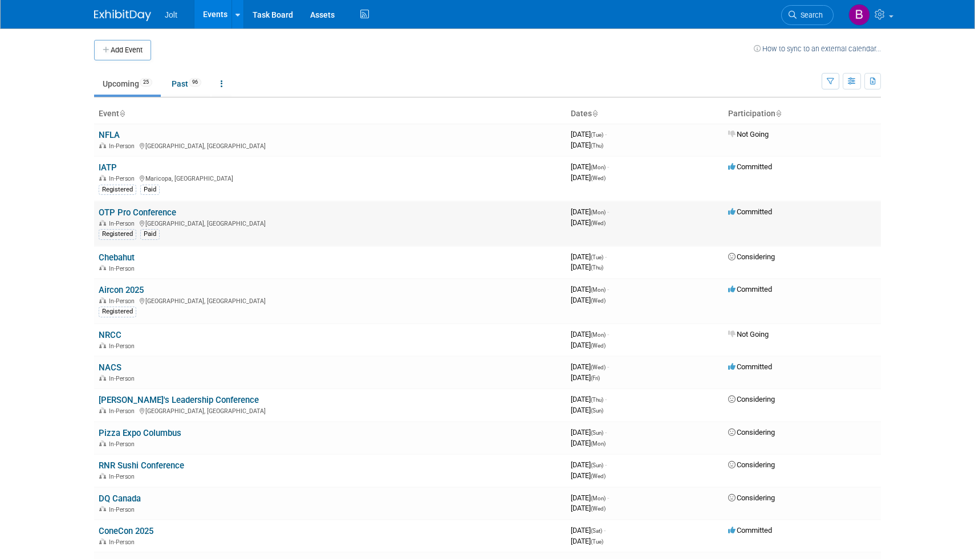
click at [123, 215] on link "OTP Pro Conference" at bounding box center [138, 212] width 78 height 10
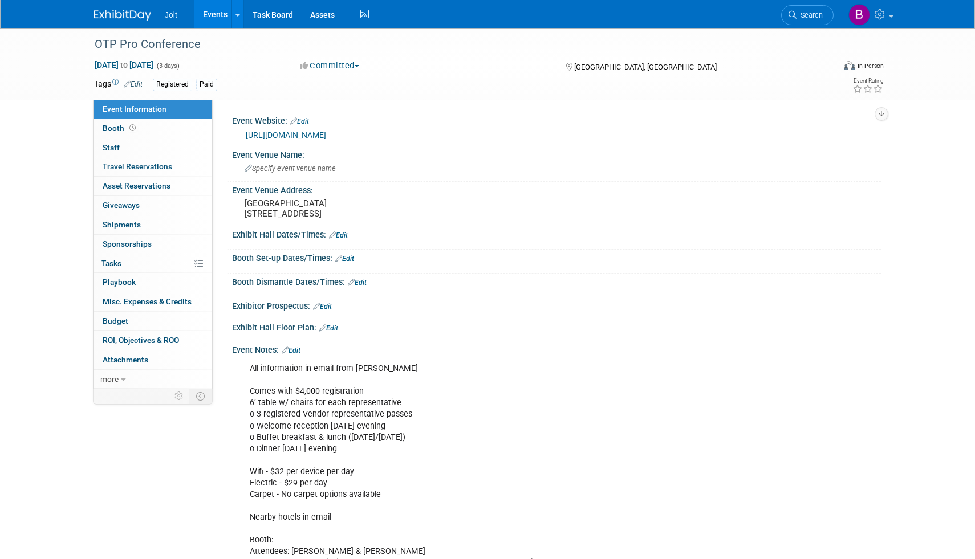
click at [294, 354] on link "Edit" at bounding box center [291, 351] width 19 height 8
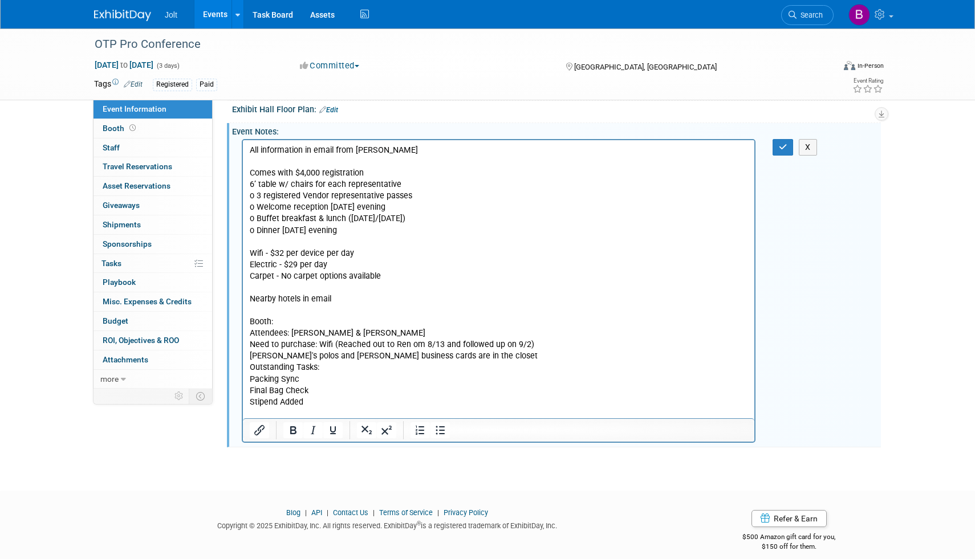
scroll to position [258, 0]
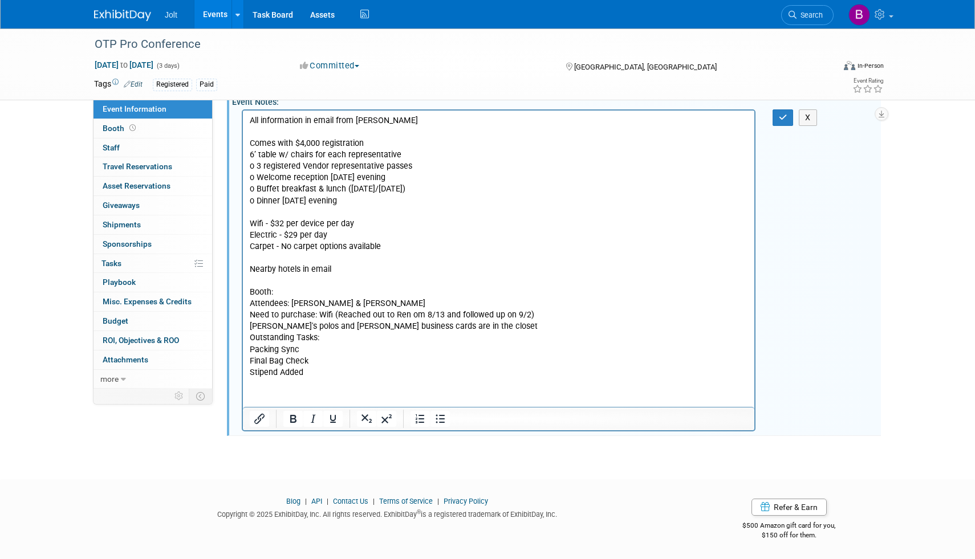
click at [278, 287] on p "All information in email from Josh Jones Comes with $4,000 registration 6’ tabl…" at bounding box center [499, 246] width 498 height 263
click at [785, 117] on icon "button" at bounding box center [783, 117] width 9 height 8
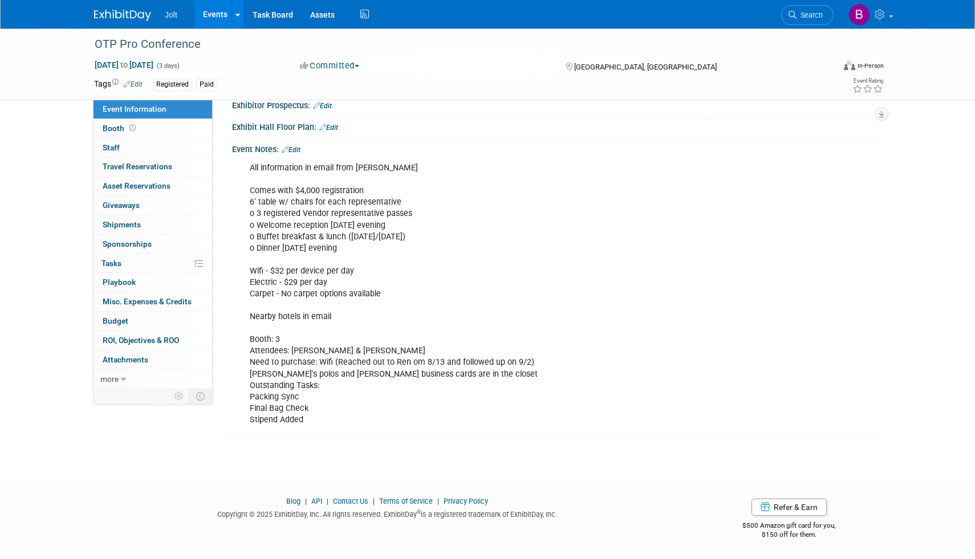
click at [131, 13] on img at bounding box center [122, 15] width 57 height 11
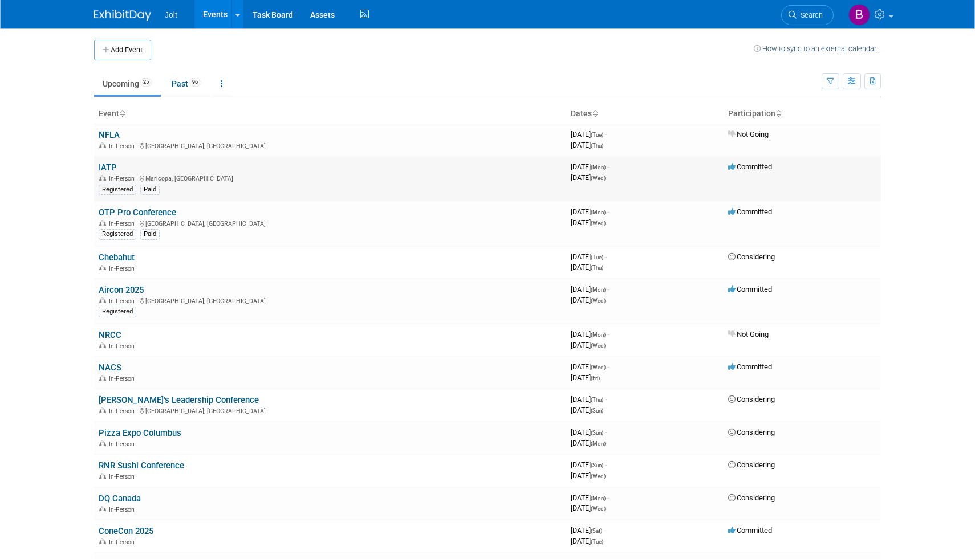
click at [112, 165] on link "IATP" at bounding box center [108, 167] width 18 height 10
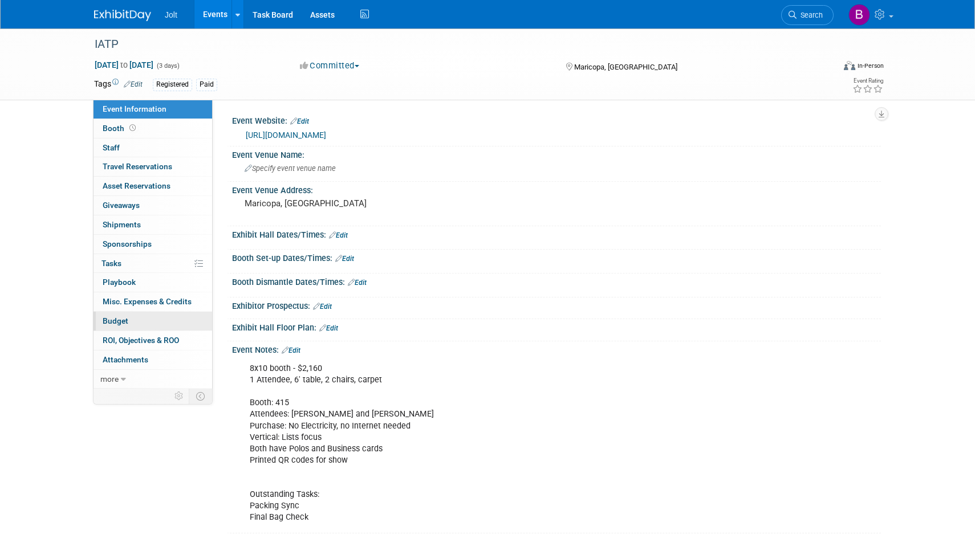
click at [129, 319] on link "Budget" at bounding box center [152, 321] width 119 height 19
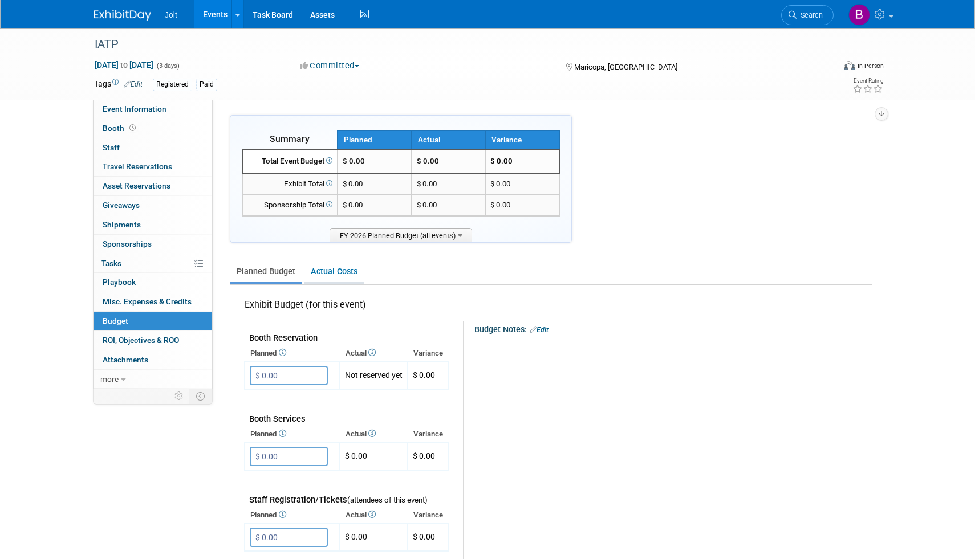
click at [335, 274] on link "Actual Costs" at bounding box center [334, 271] width 60 height 21
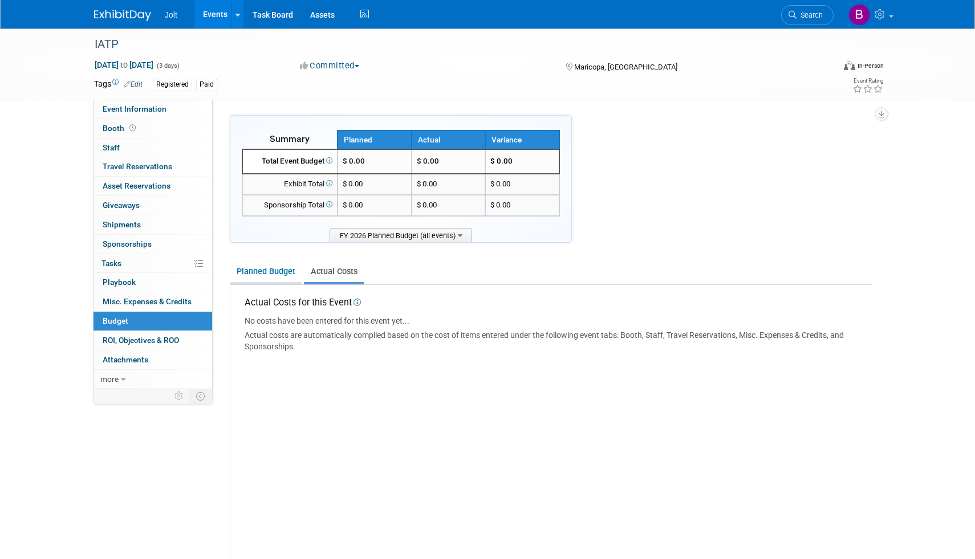
click at [278, 275] on link "Planned Budget" at bounding box center [266, 271] width 72 height 21
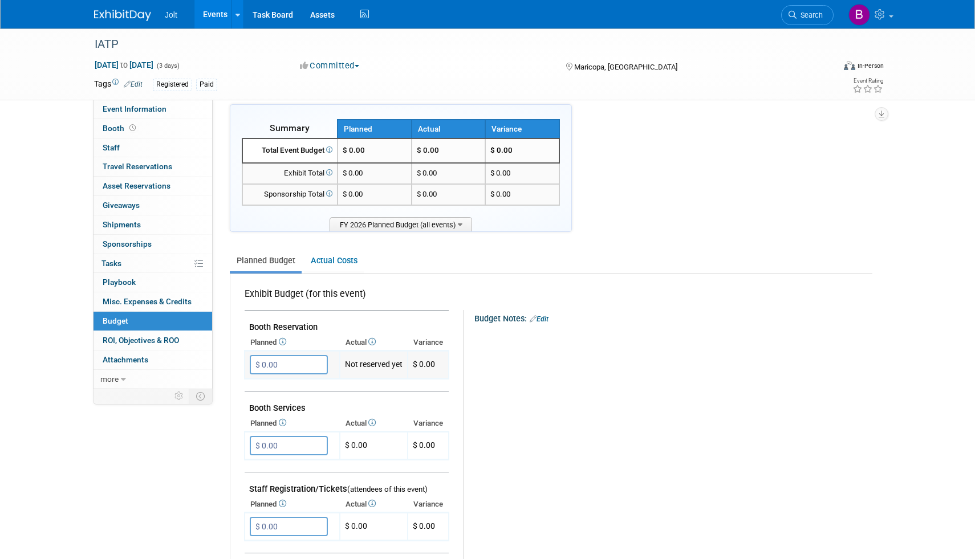
scroll to position [16, 0]
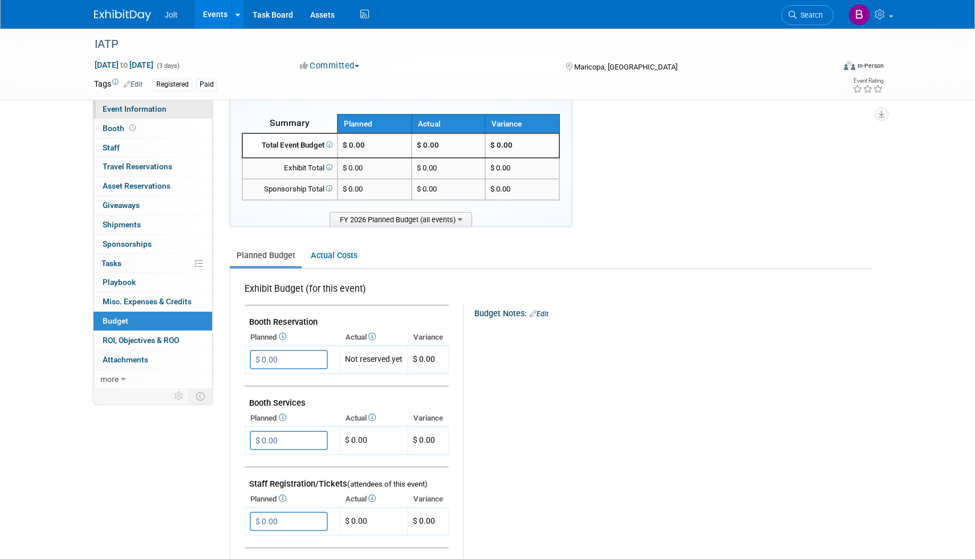
click at [146, 113] on span "Event Information" at bounding box center [135, 108] width 64 height 9
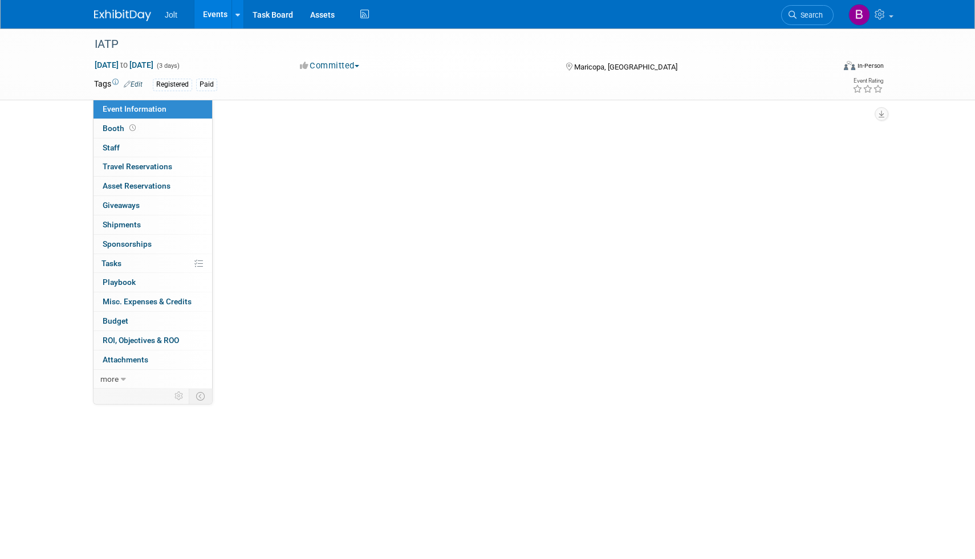
scroll to position [0, 0]
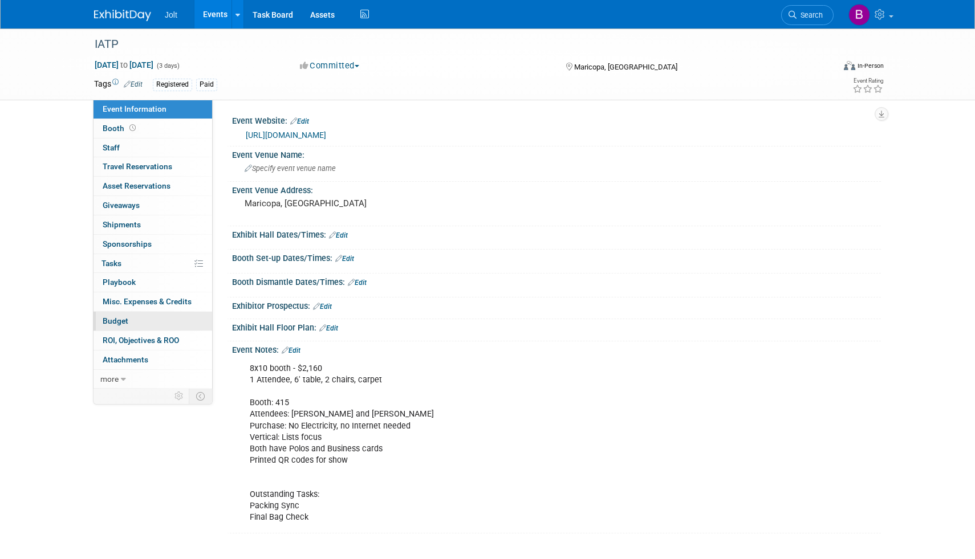
click at [130, 320] on link "Budget" at bounding box center [152, 321] width 119 height 19
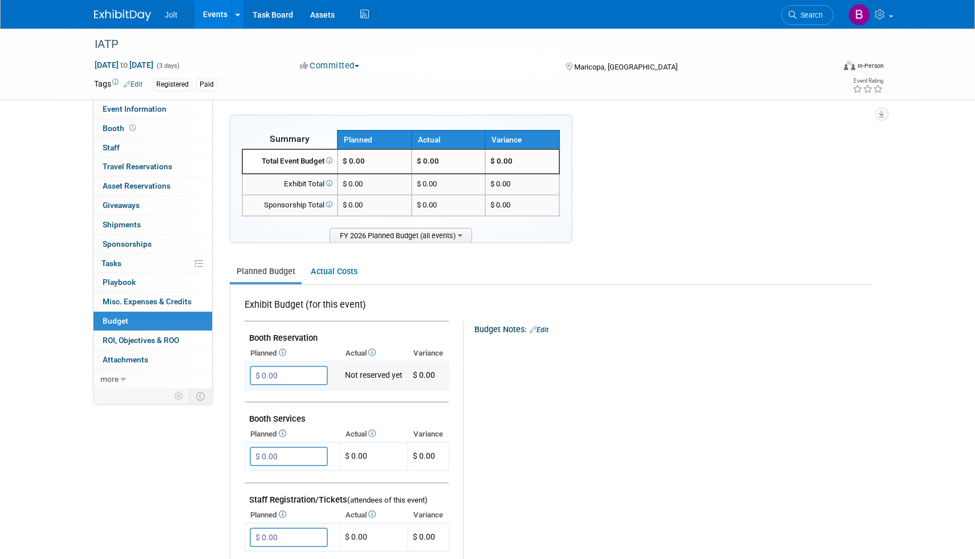
scroll to position [17, 0]
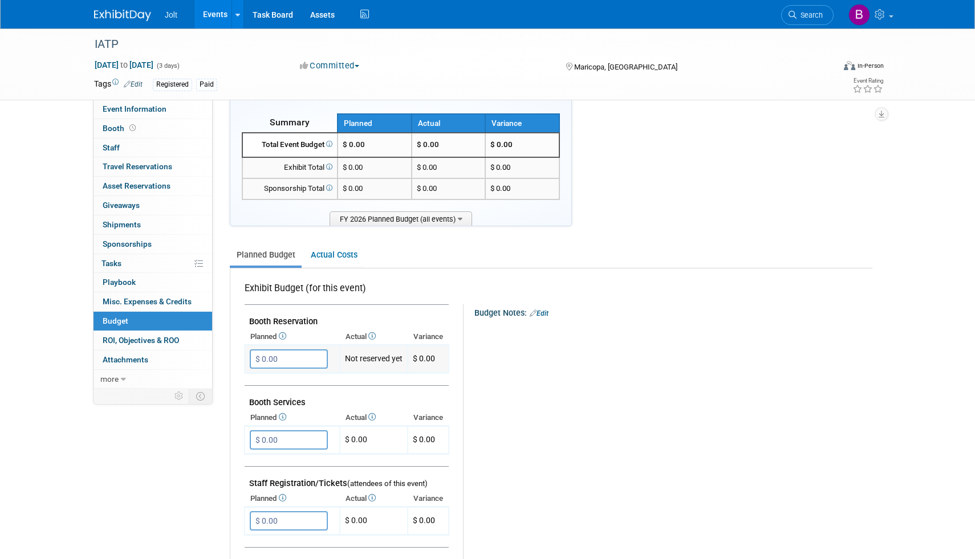
click at [372, 357] on td "Not reserved yet" at bounding box center [374, 359] width 68 height 28
click at [542, 313] on link "Edit" at bounding box center [538, 313] width 19 height 8
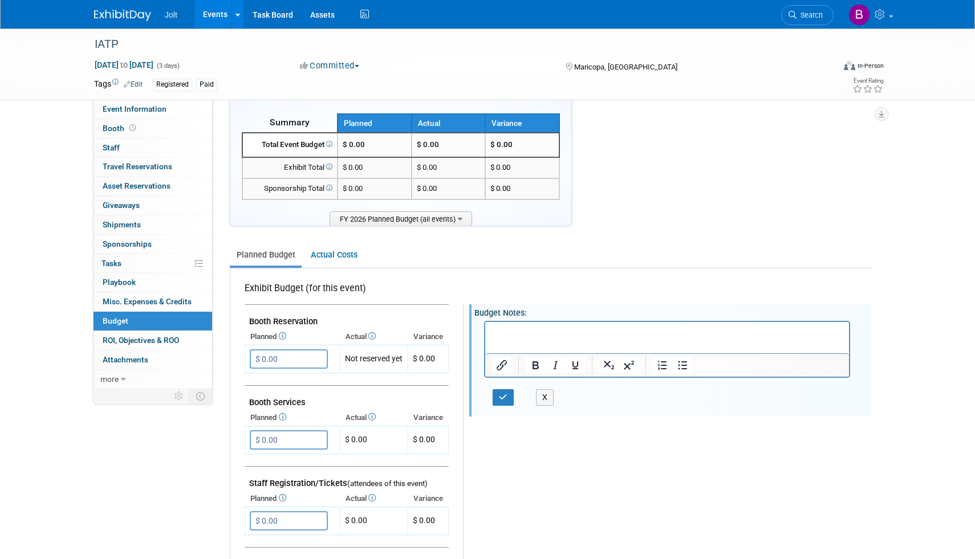
scroll to position [0, 0]
click at [536, 397] on button "X" at bounding box center [545, 397] width 18 height 17
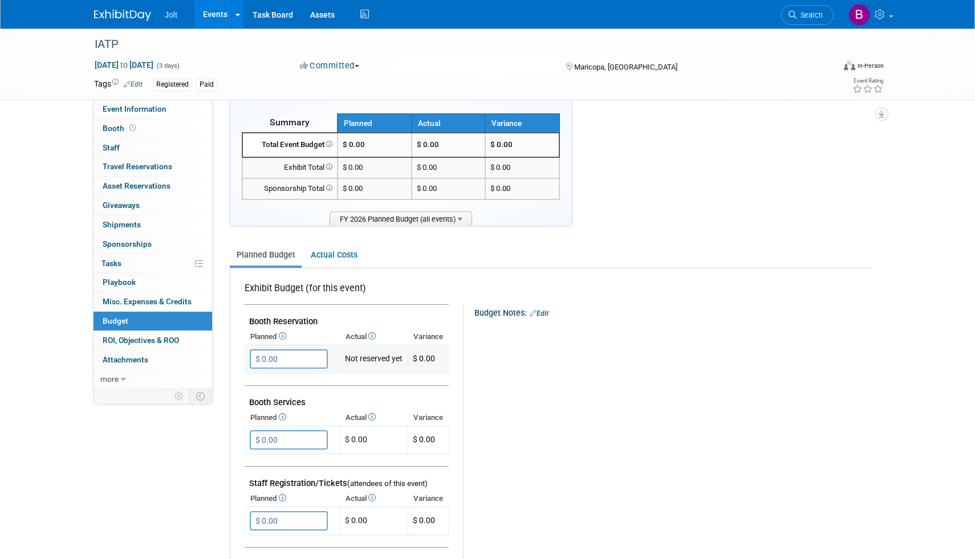
click at [295, 355] on input "$ 0.00" at bounding box center [289, 358] width 78 height 19
click at [386, 392] on td "Booth Services" at bounding box center [346, 398] width 204 height 25
click at [376, 364] on td "Not reserved yet" at bounding box center [374, 359] width 68 height 28
click at [365, 441] on td "$ 0.00" at bounding box center [374, 440] width 68 height 28
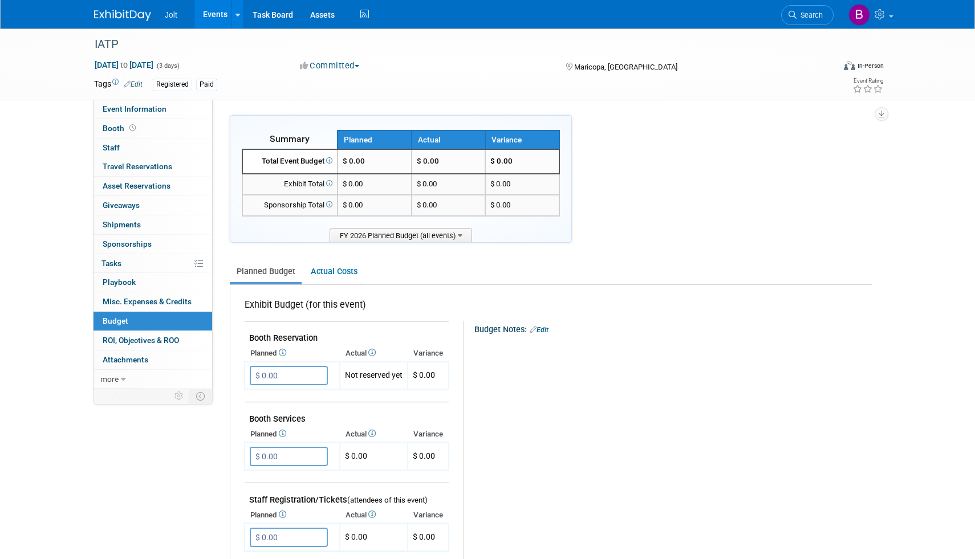
click at [132, 18] on img at bounding box center [122, 15] width 57 height 11
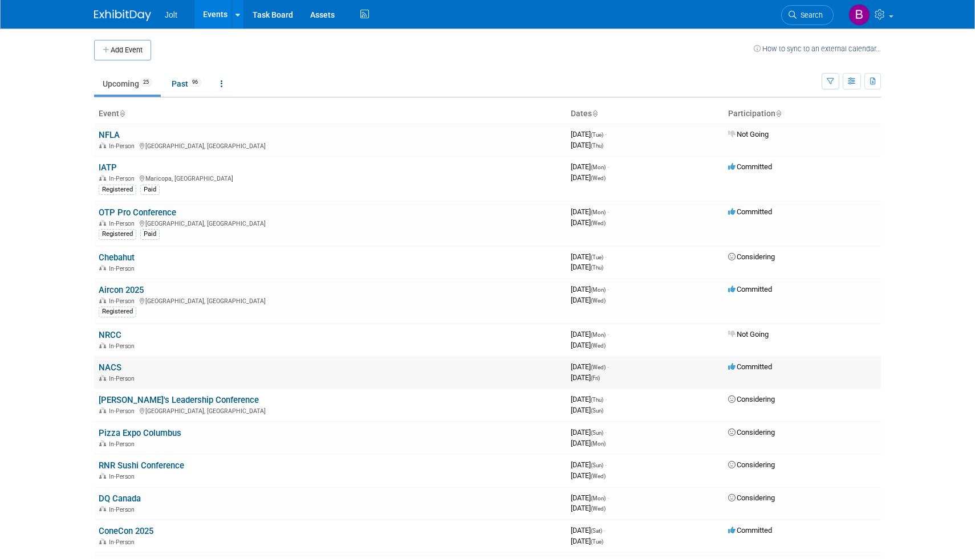
click at [113, 370] on link "NACS" at bounding box center [110, 367] width 23 height 10
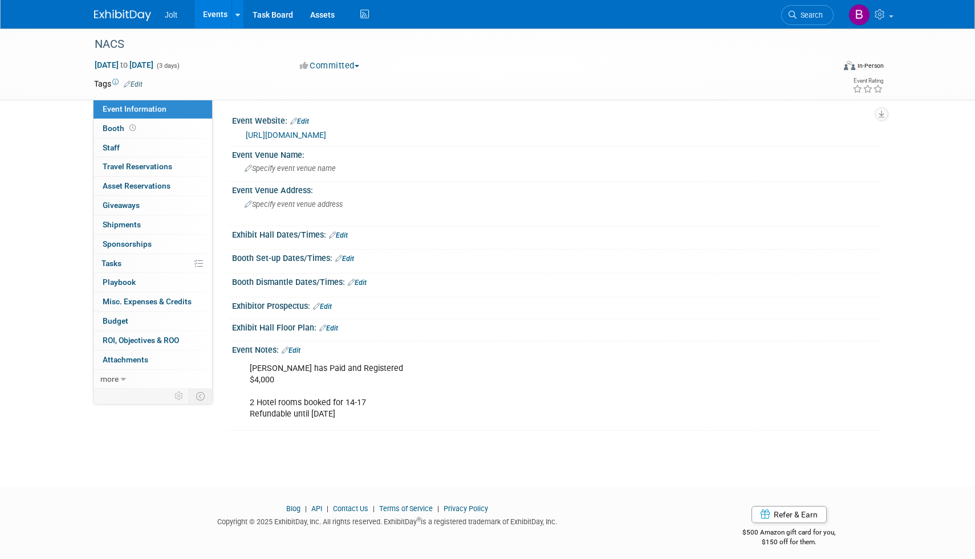
click at [134, 20] on img at bounding box center [122, 15] width 57 height 11
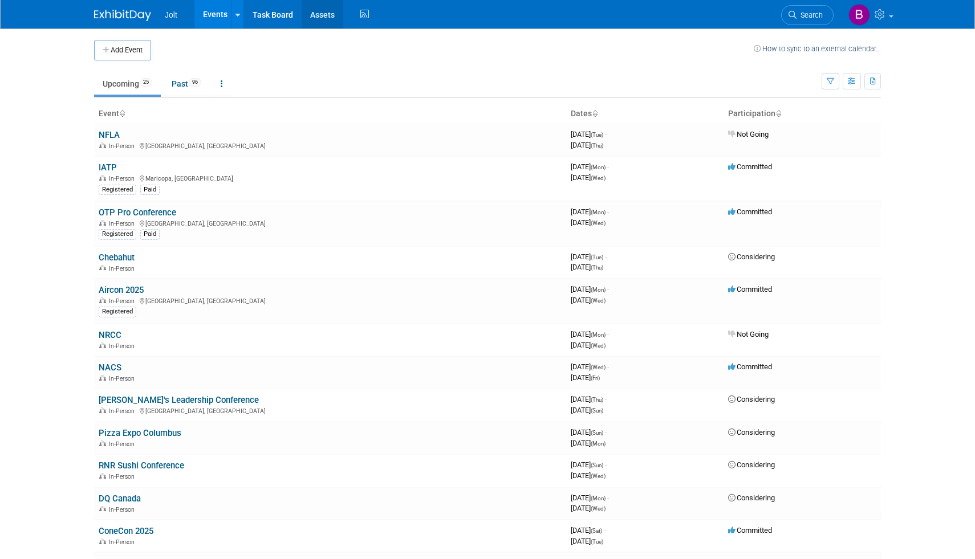
click at [317, 11] on link "Assets" at bounding box center [322, 14] width 42 height 28
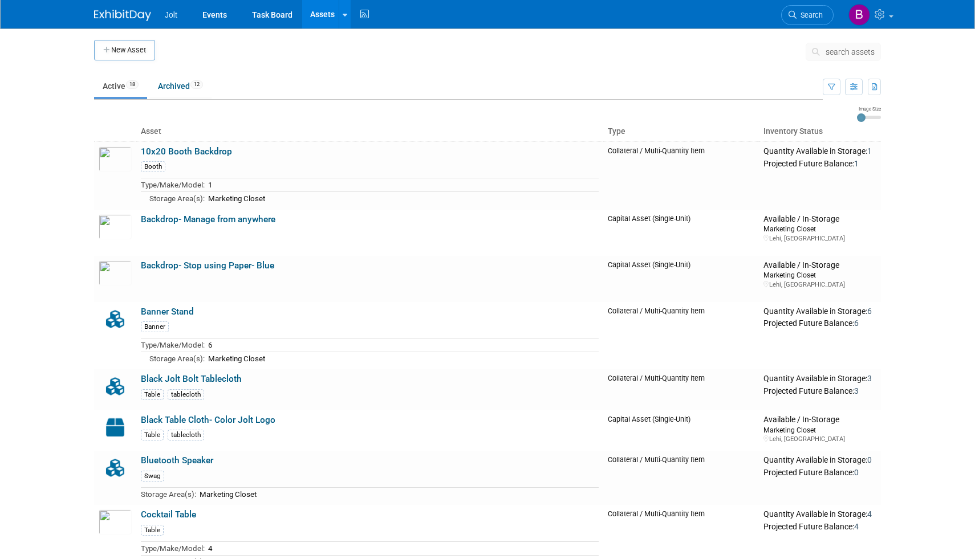
click at [136, 15] on img at bounding box center [122, 15] width 57 height 11
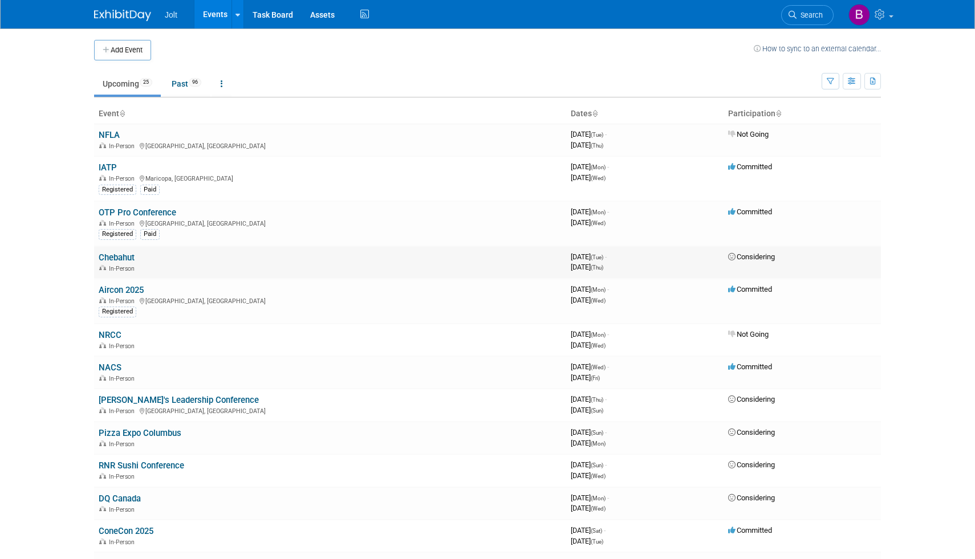
click at [117, 257] on link "Chebahut" at bounding box center [117, 257] width 36 height 10
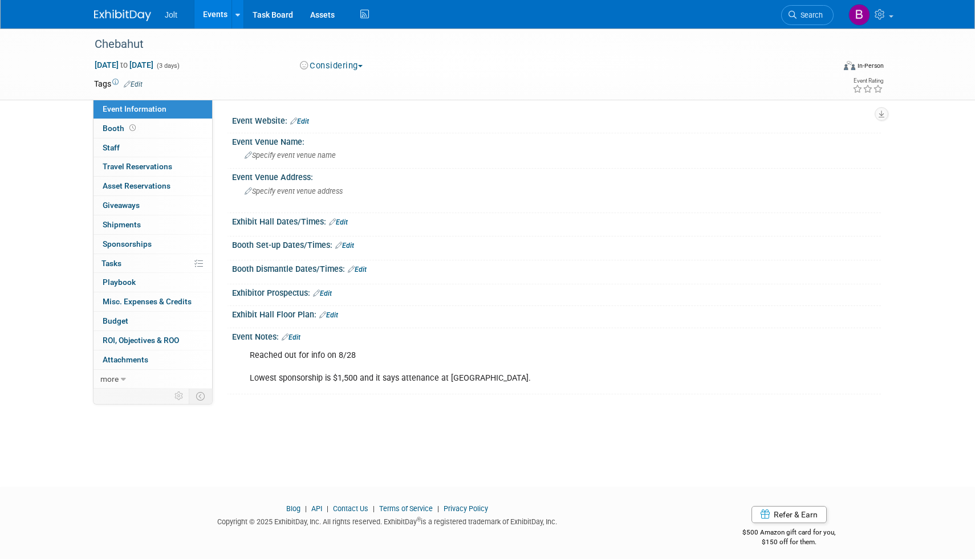
scroll to position [7, 0]
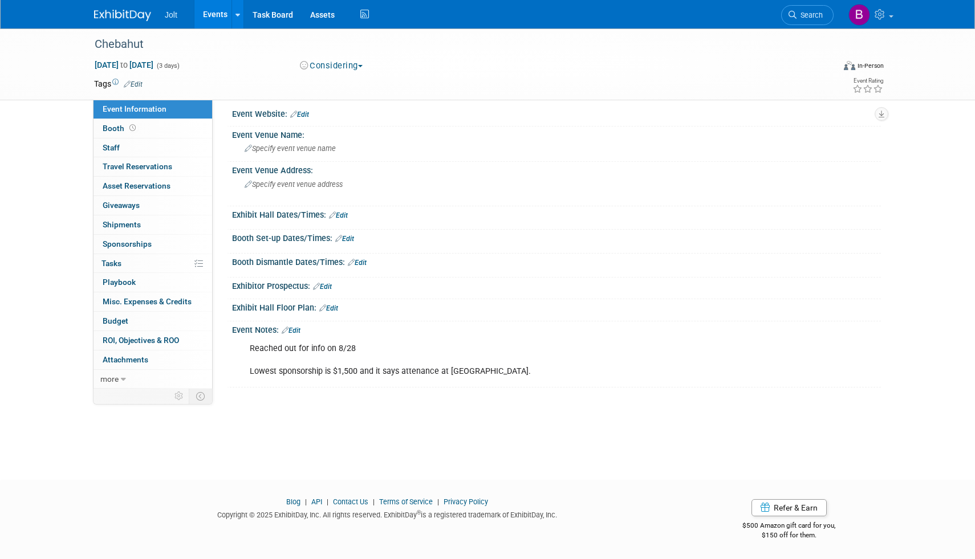
click at [297, 329] on link "Edit" at bounding box center [291, 331] width 19 height 8
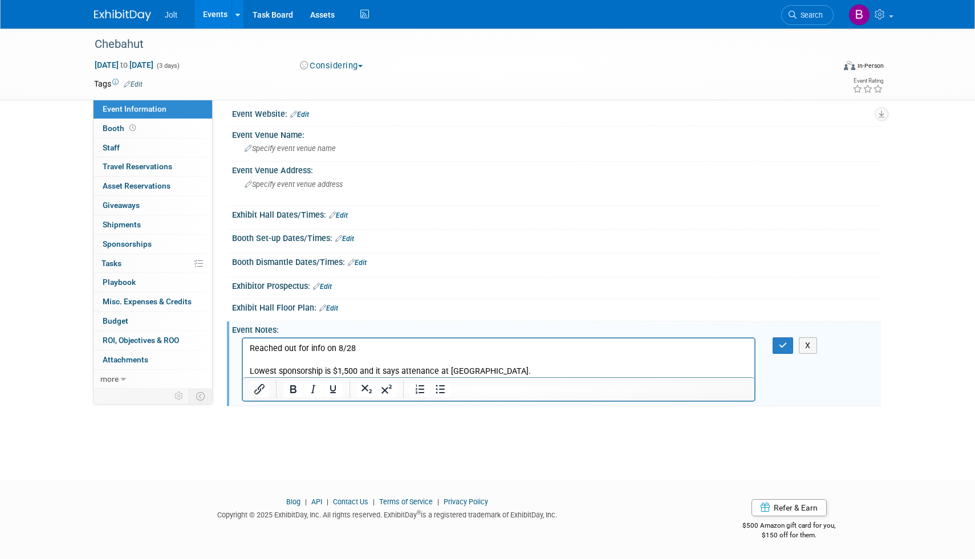
scroll to position [0, 0]
click at [256, 360] on p "Reached out for info on 8/28 Lowest sponsorship is $1,500 and it says attenance…" at bounding box center [499, 360] width 498 height 34
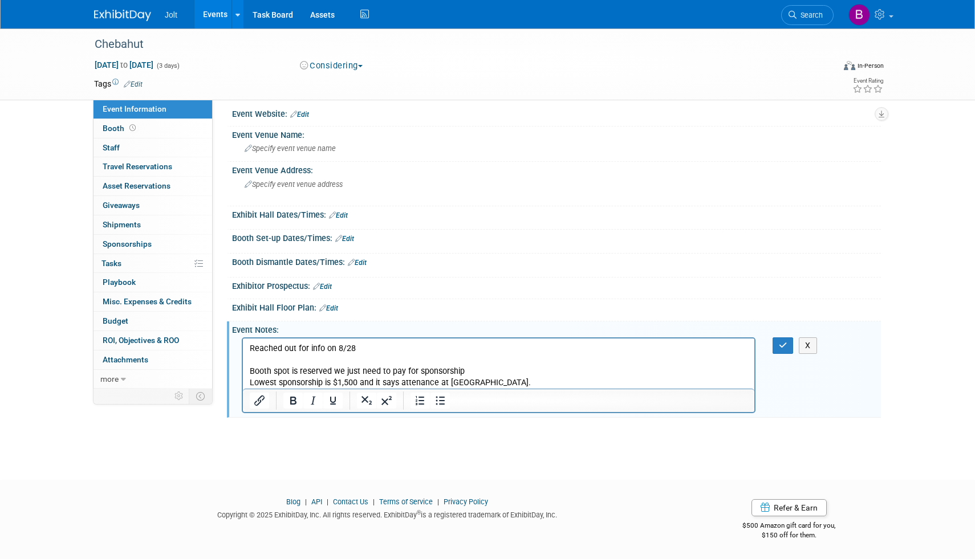
click at [357, 385] on p "Booth spot is reserved we just need to pay for sponsorship Lowest sponsorship i…" at bounding box center [499, 377] width 498 height 23
drag, startPoint x: 494, startPoint y: 385, endPoint x: 360, endPoint y: 384, distance: 133.4
click at [360, 384] on p "Booth spot is reserved we just need to pay for sponsorship Lowest sponsorship i…" at bounding box center [499, 377] width 498 height 23
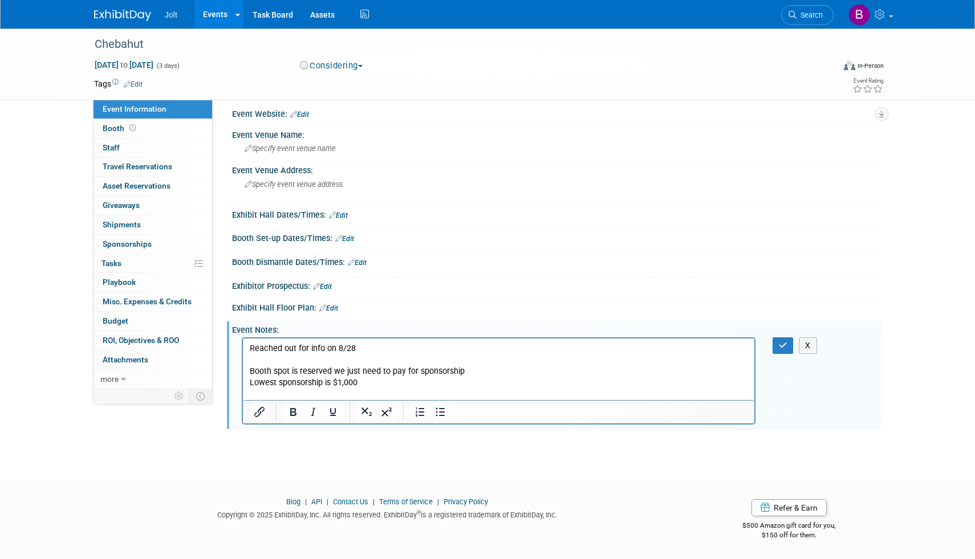
click at [372, 386] on p "Booth spot is reserved we just need to pay for sponsorship Lowest sponsorship i…" at bounding box center [499, 377] width 498 height 23
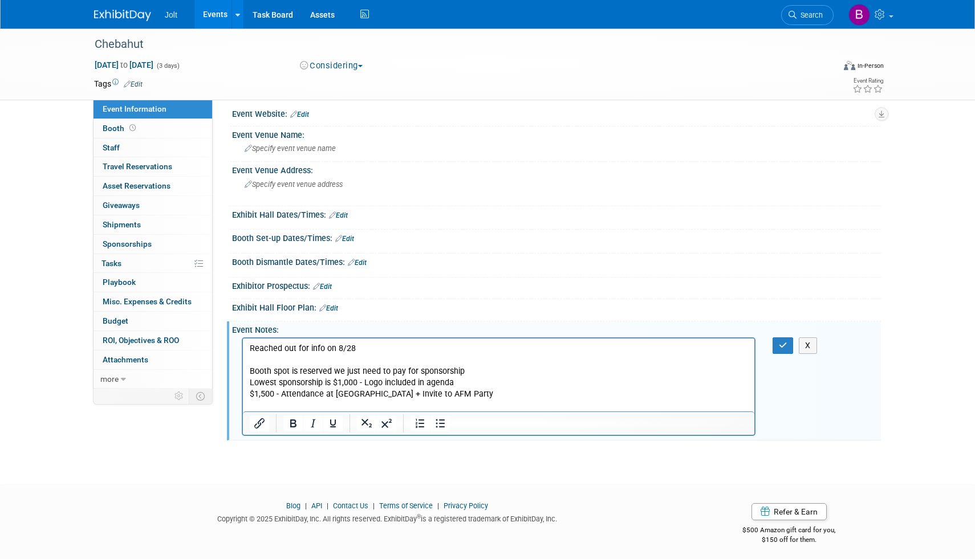
click at [455, 385] on p "Booth spot is reserved we just need to pay for sponsorship Lowest sponsorship i…" at bounding box center [499, 377] width 498 height 23
click at [786, 347] on icon "button" at bounding box center [783, 345] width 9 height 8
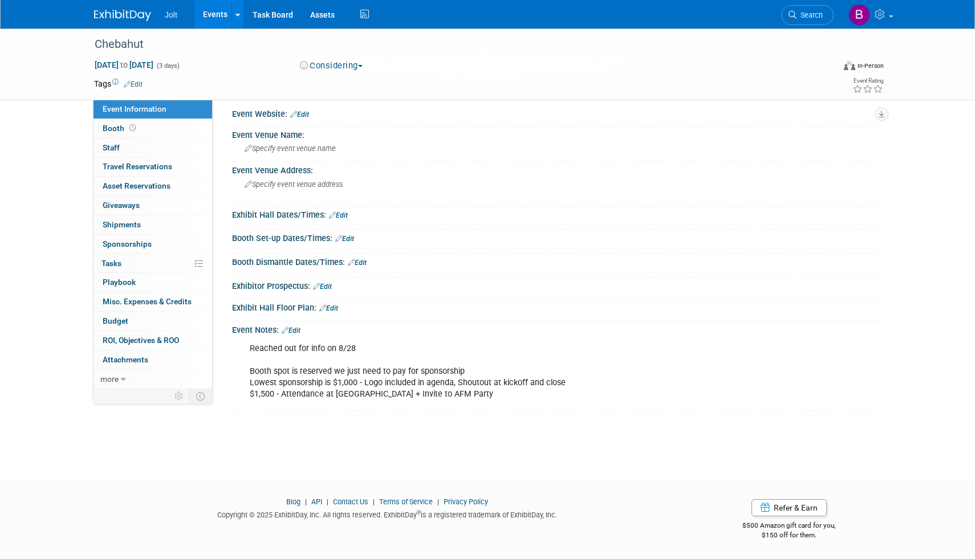
click at [137, 83] on link "Edit" at bounding box center [133, 84] width 19 height 8
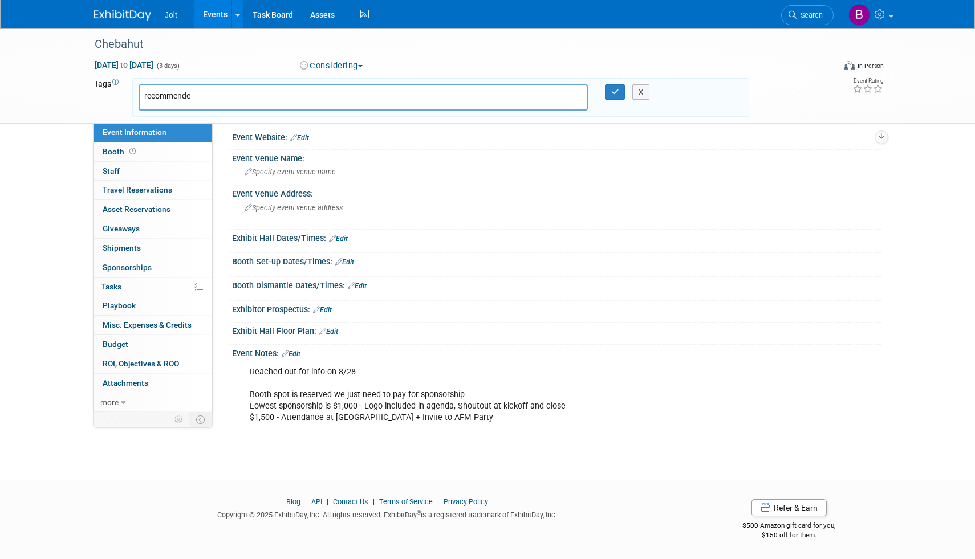
type input "recommended"
click at [209, 96] on link "×" at bounding box center [208, 98] width 7 height 13
click at [645, 95] on button "X" at bounding box center [641, 92] width 18 height 16
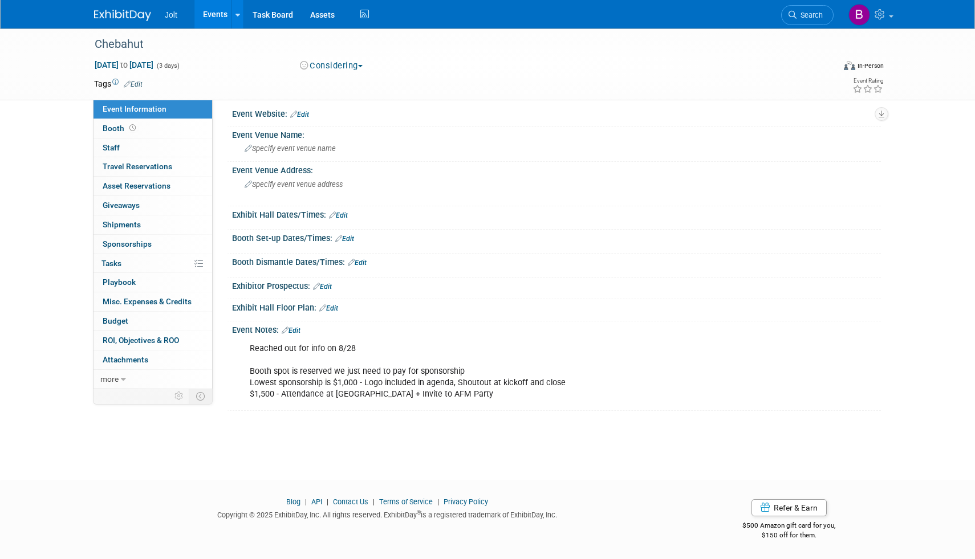
click at [129, 16] on img at bounding box center [122, 15] width 57 height 11
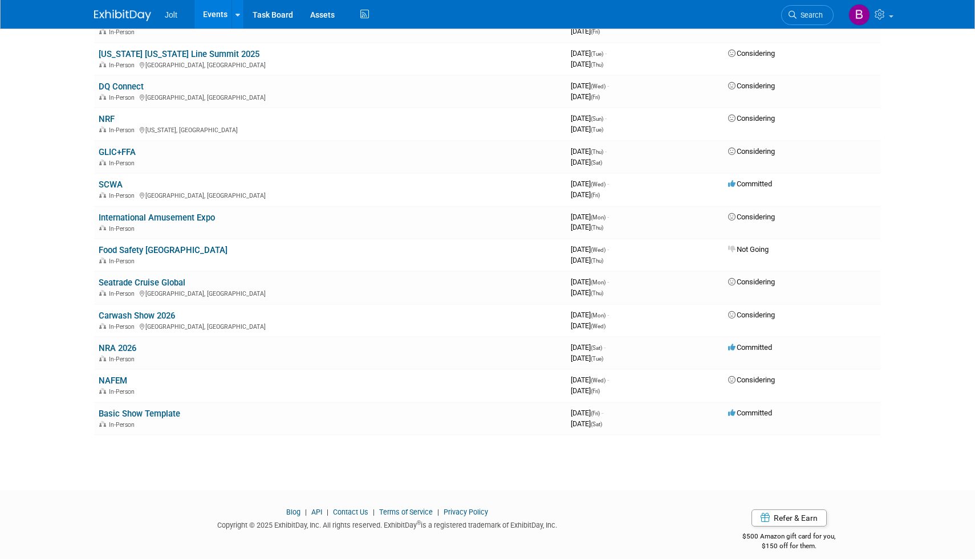
scroll to position [553, 0]
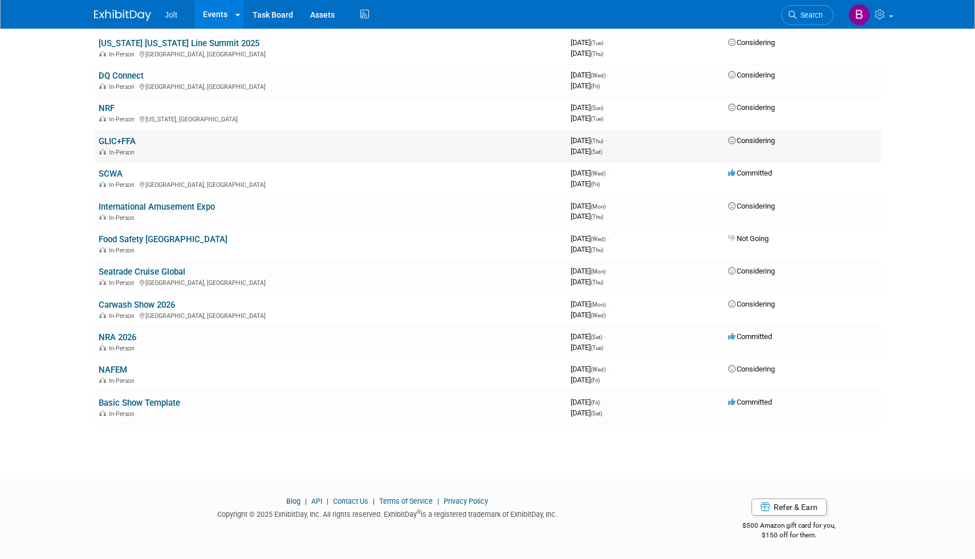
click at [125, 138] on link "GLIC+FFA" at bounding box center [117, 141] width 37 height 10
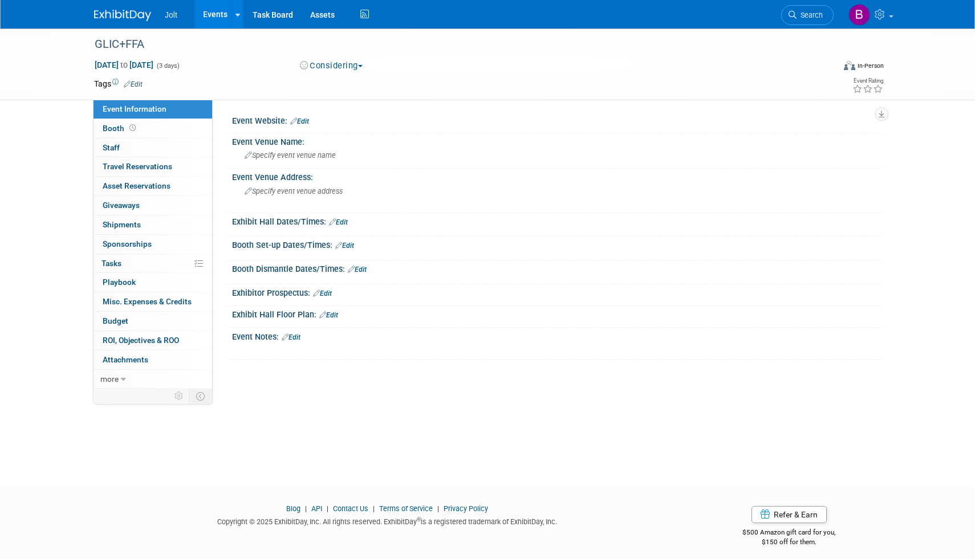
click at [140, 84] on link "Edit" at bounding box center [133, 84] width 19 height 8
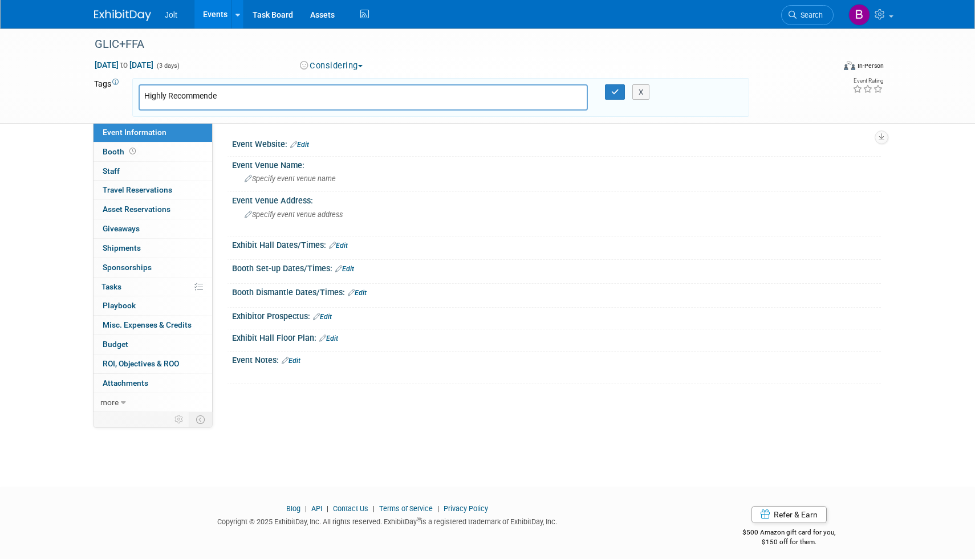
type input "Highly Recommended"
click at [617, 92] on icon "button" at bounding box center [615, 91] width 8 height 7
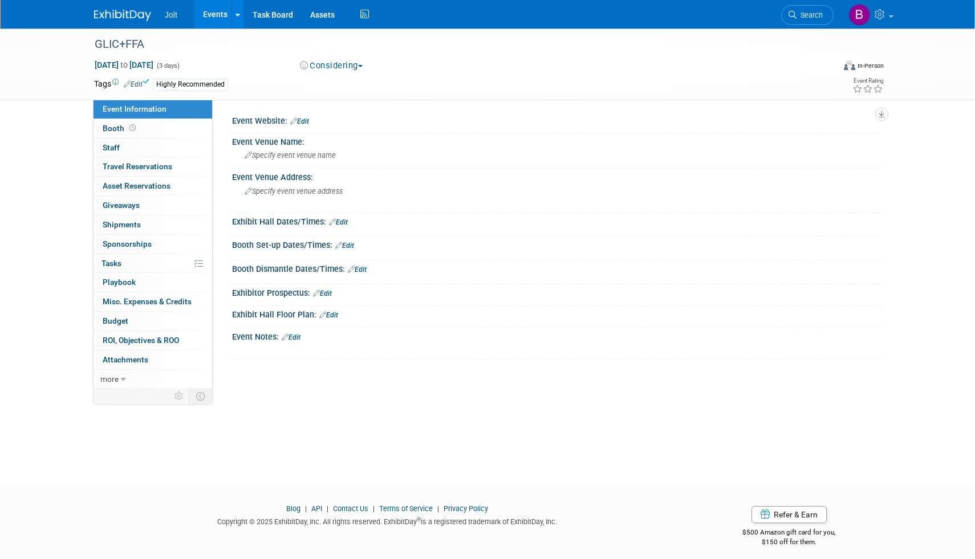
click at [128, 16] on img at bounding box center [122, 15] width 57 height 11
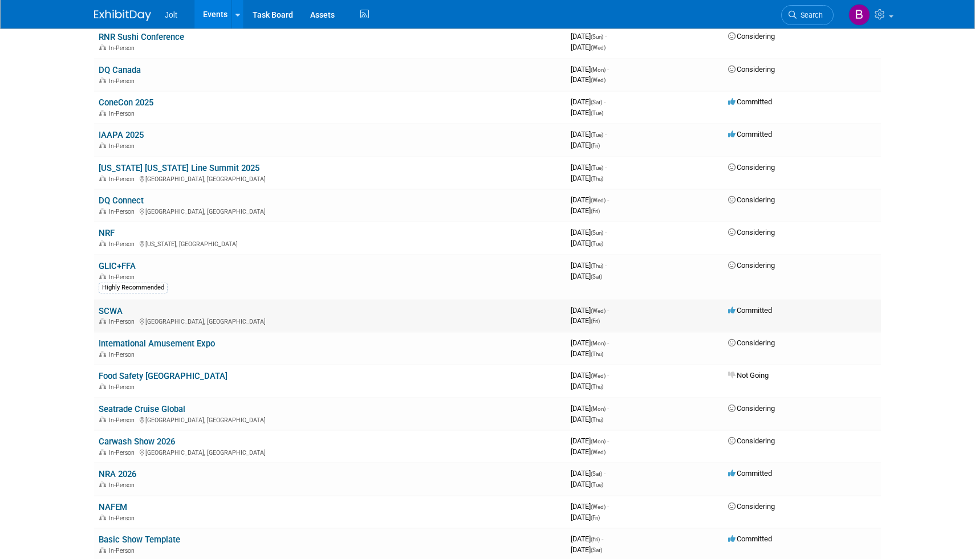
scroll to position [428, 0]
click at [133, 202] on link "DQ Connect" at bounding box center [121, 201] width 45 height 10
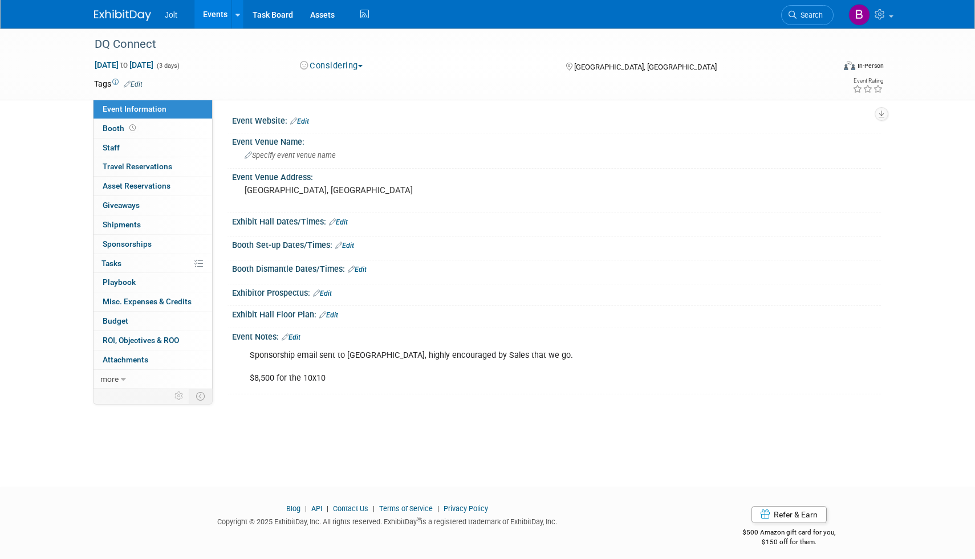
click at [142, 81] on link "Edit" at bounding box center [133, 84] width 19 height 8
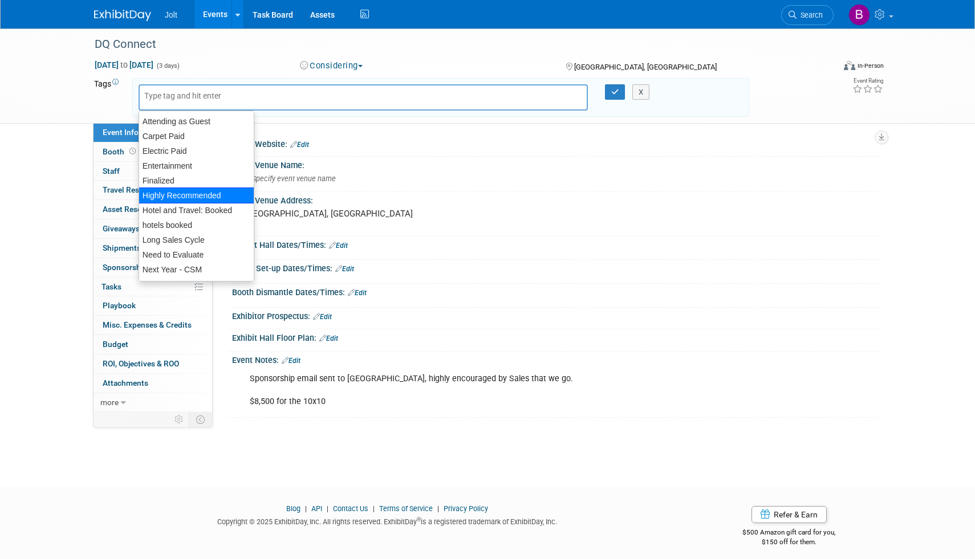
click at [174, 188] on div "Highly Recommended" at bounding box center [196, 196] width 116 height 16
type input "Highly Recommended"
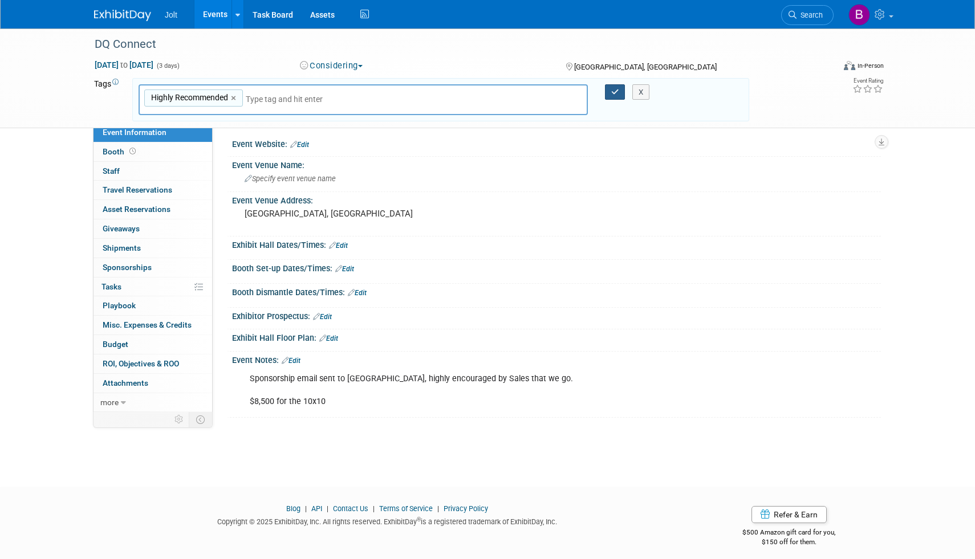
click at [617, 89] on icon "button" at bounding box center [615, 91] width 8 height 7
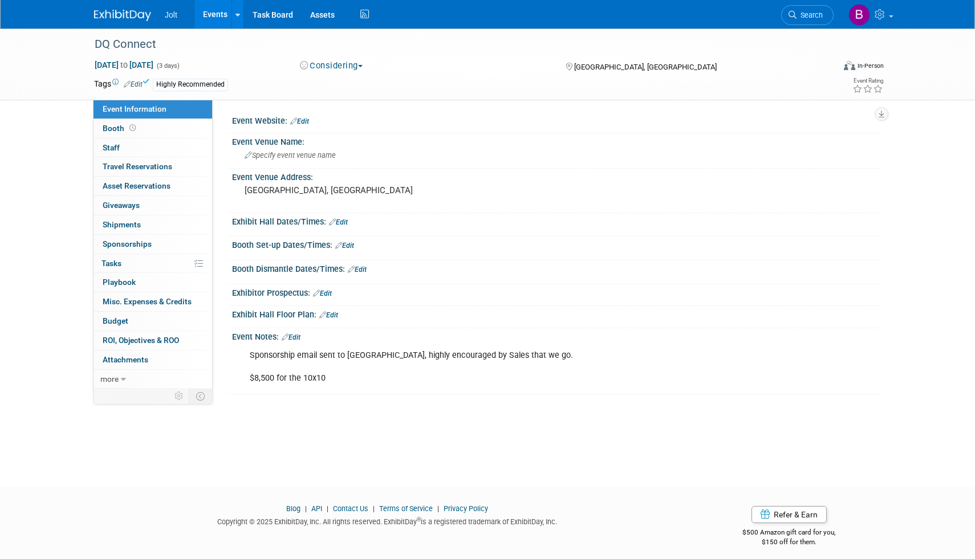
click at [137, 18] on img at bounding box center [122, 15] width 57 height 11
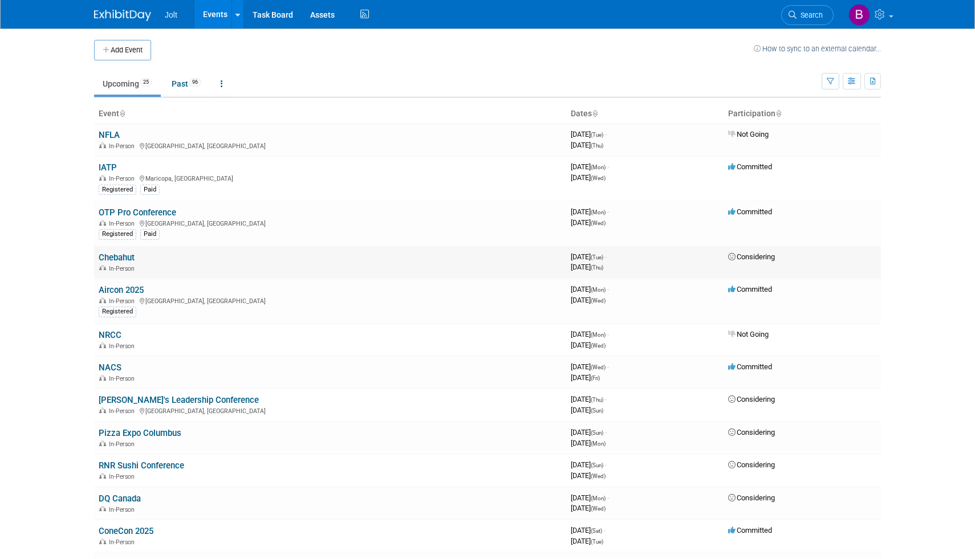
click at [125, 256] on link "Chebahut" at bounding box center [117, 257] width 36 height 10
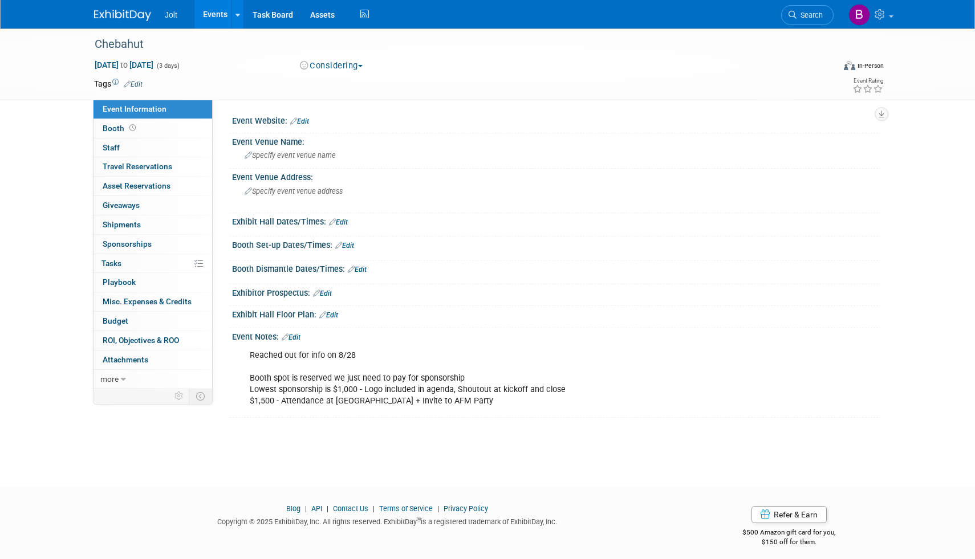
click at [297, 336] on link "Edit" at bounding box center [291, 337] width 19 height 8
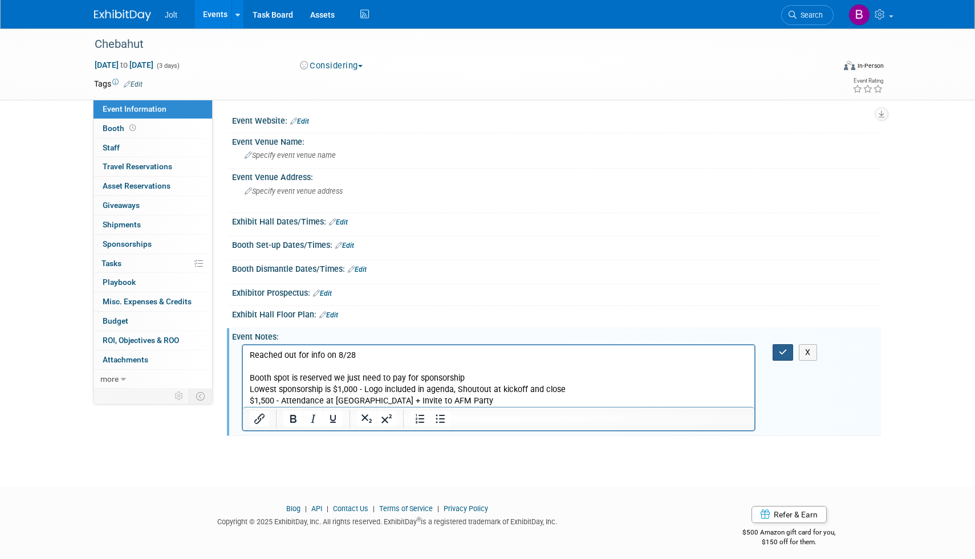
click at [782, 352] on icon "button" at bounding box center [783, 352] width 9 height 8
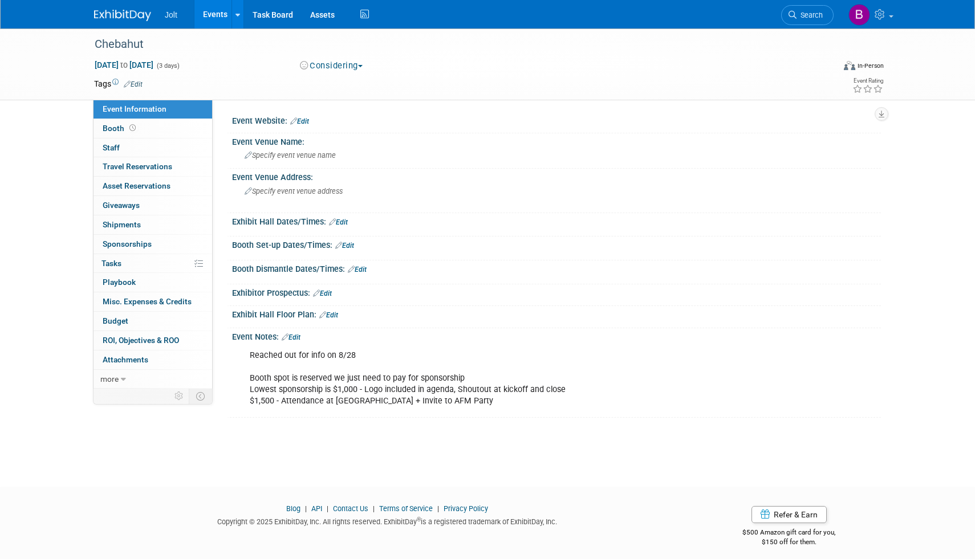
click at [300, 337] on link "Edit" at bounding box center [291, 337] width 19 height 8
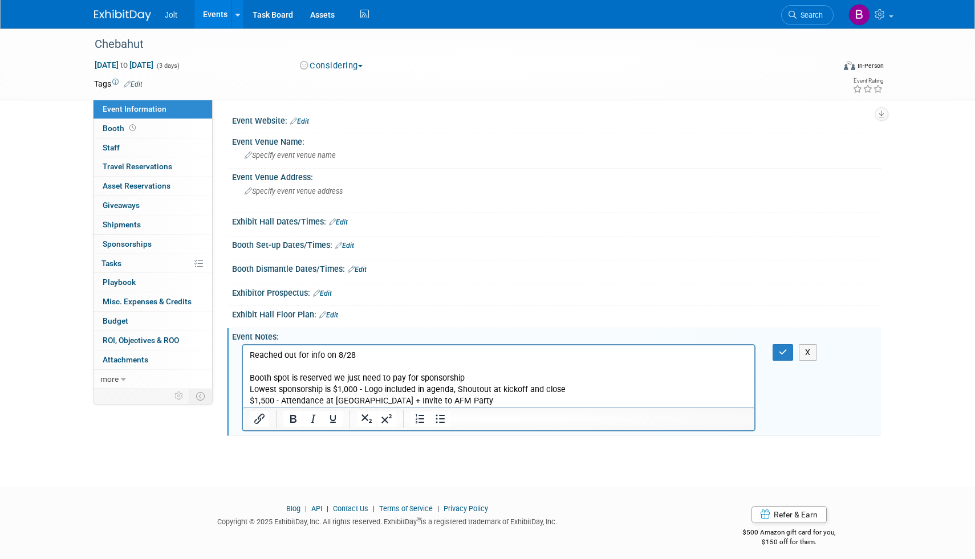
click at [471, 400] on p "Reached out for info on 8/28 Booth spot is reserved we just need to pay for spo…" at bounding box center [499, 378] width 498 height 57
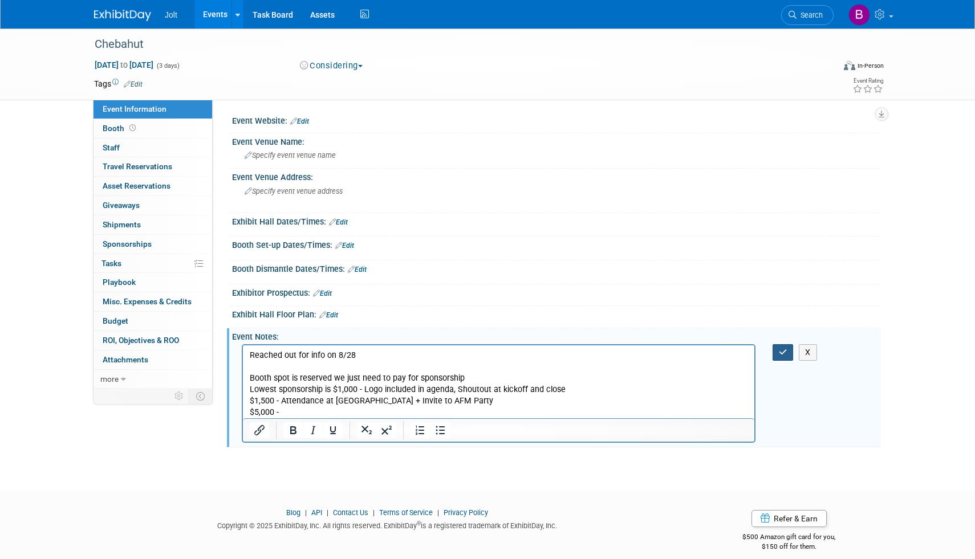
click at [785, 356] on button "button" at bounding box center [782, 352] width 21 height 17
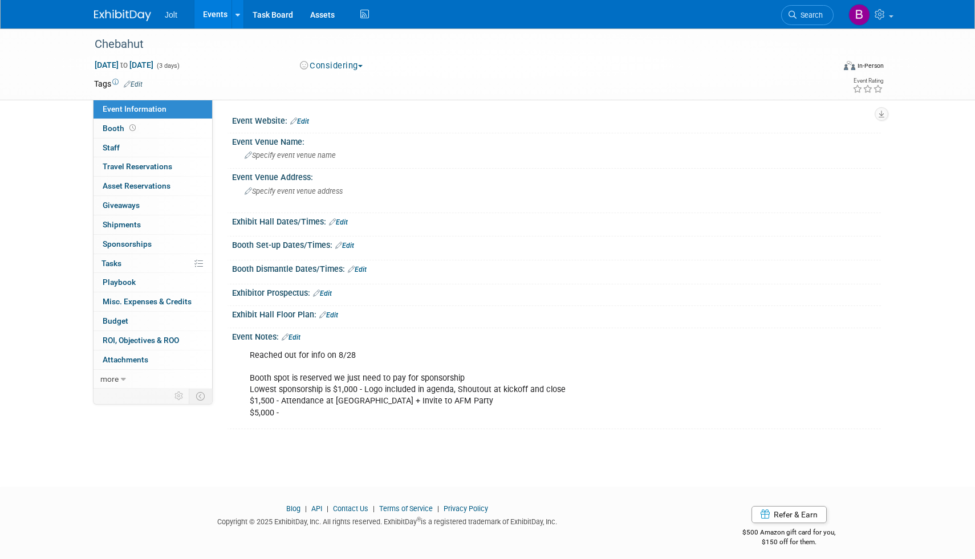
click at [138, 10] on img at bounding box center [122, 15] width 57 height 11
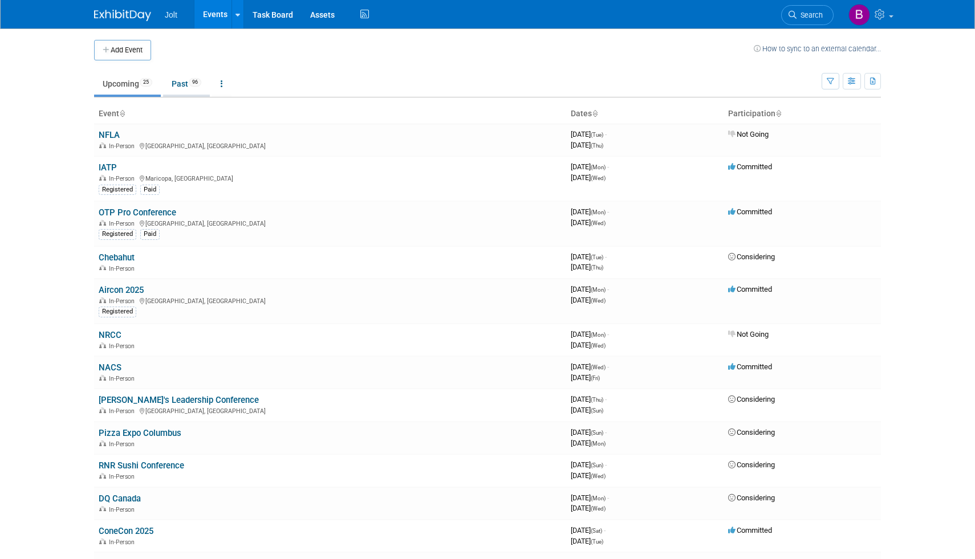
click at [181, 83] on link "Past 96" at bounding box center [186, 84] width 47 height 22
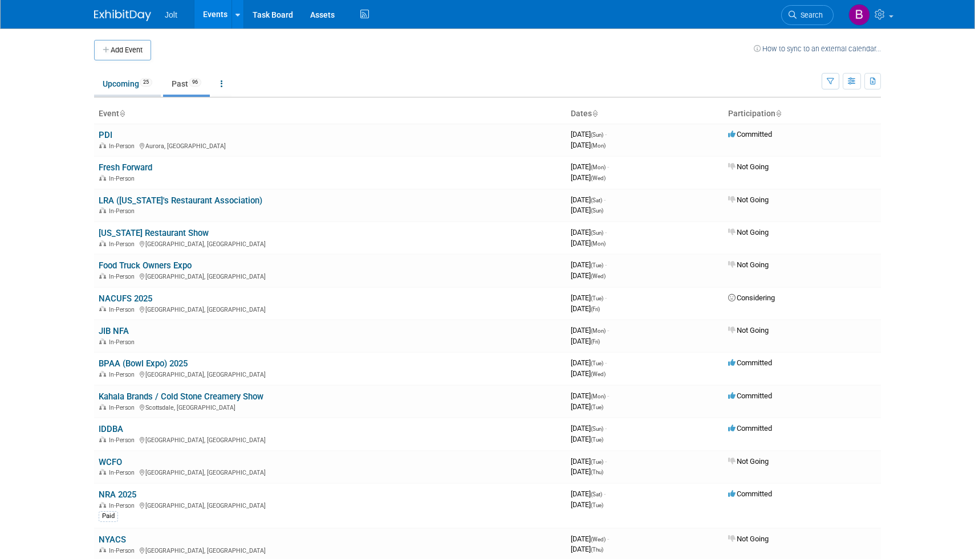
click at [134, 78] on link "Upcoming 25" at bounding box center [127, 84] width 67 height 22
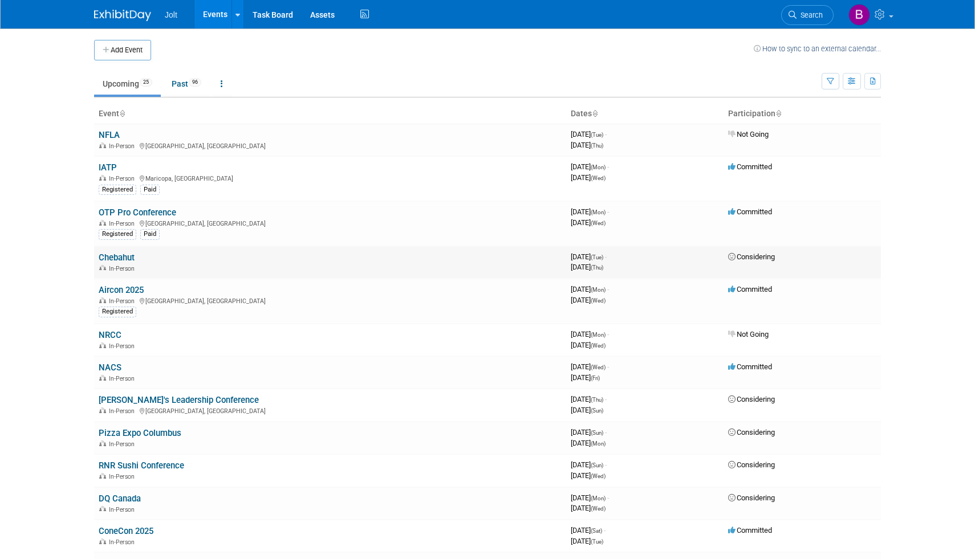
click at [120, 257] on link "Chebahut" at bounding box center [117, 257] width 36 height 10
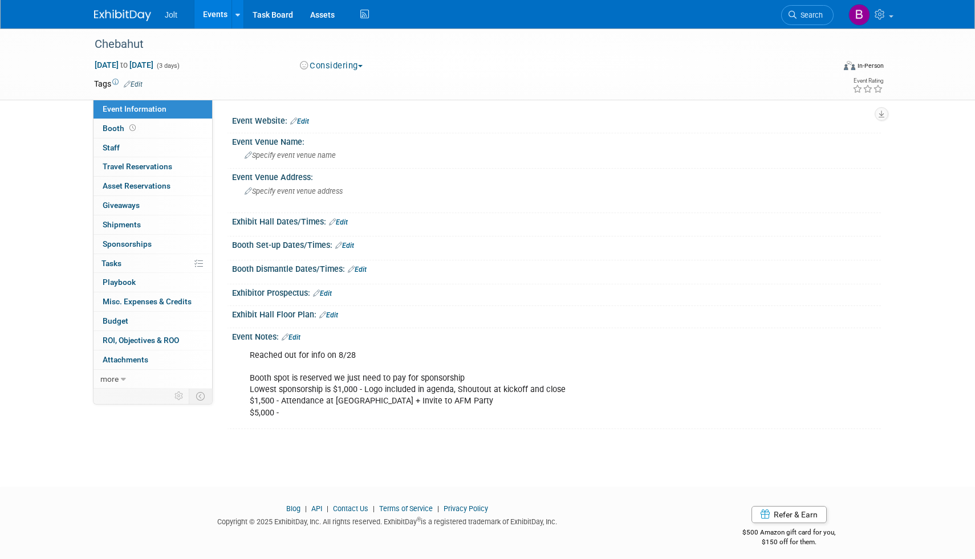
click at [299, 339] on link "Edit" at bounding box center [291, 337] width 19 height 8
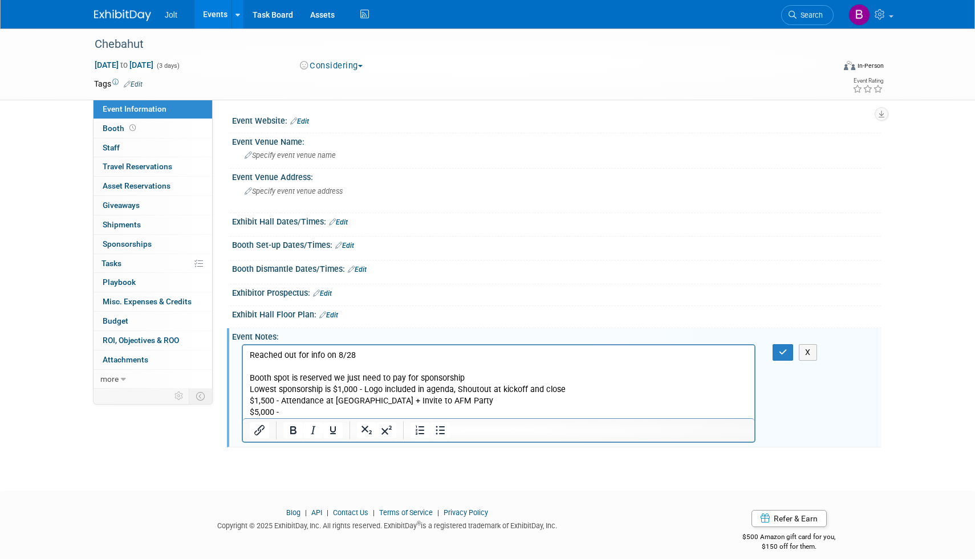
drag, startPoint x: 283, startPoint y: 411, endPoint x: 245, endPoint y: 411, distance: 37.6
click at [245, 411] on html "Reached out for info on 8/28 Booth spot is reserved we just need to pay for spo…" at bounding box center [498, 381] width 511 height 73
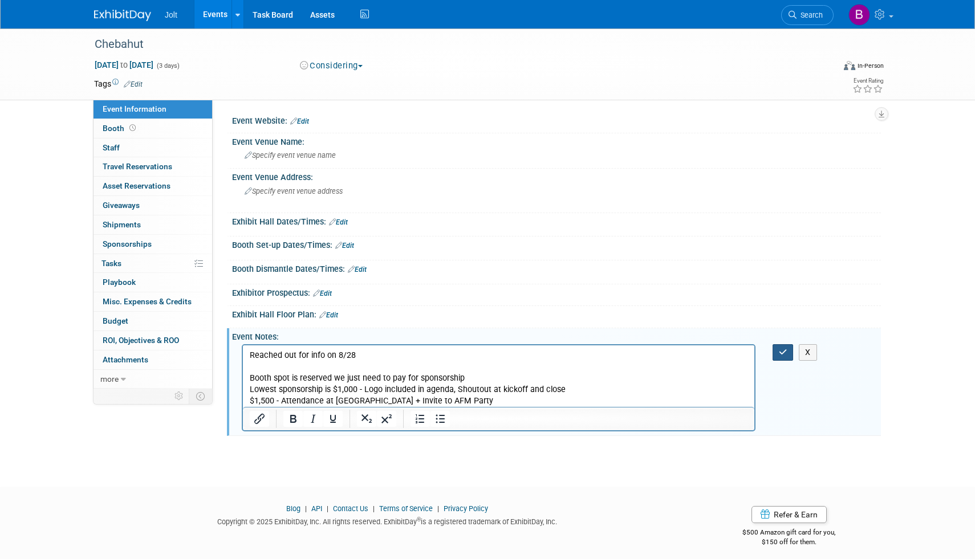
click at [786, 353] on icon "button" at bounding box center [783, 352] width 9 height 8
